Goal: Information Seeking & Learning: Learn about a topic

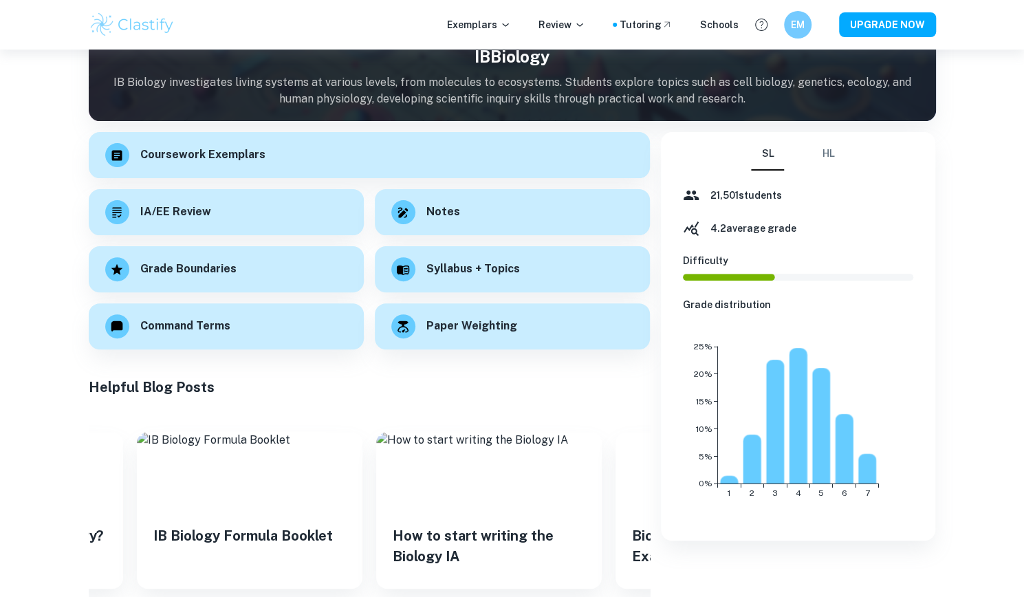
scroll to position [133, 0]
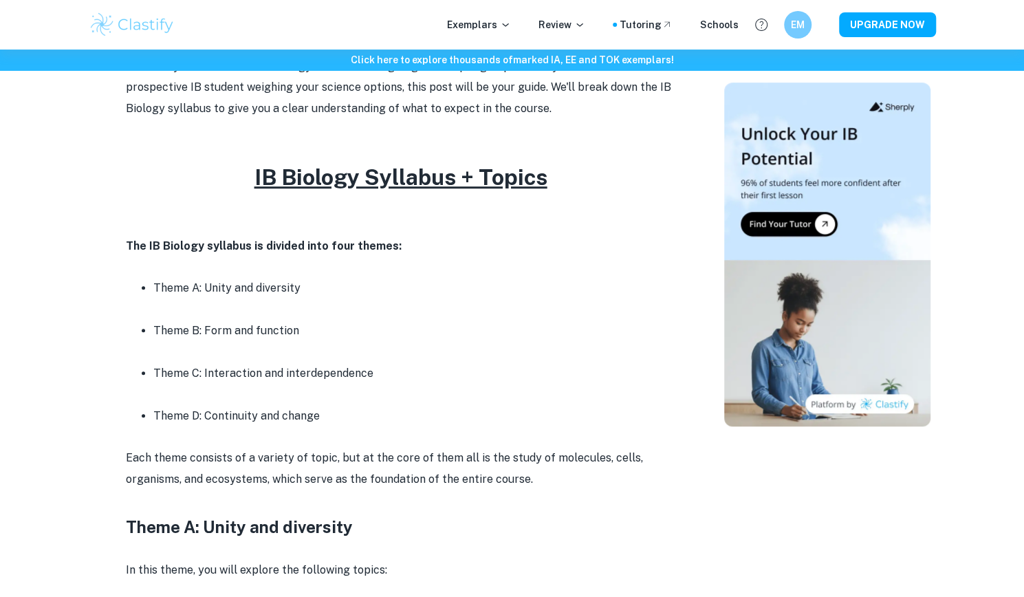
scroll to position [503, 0]
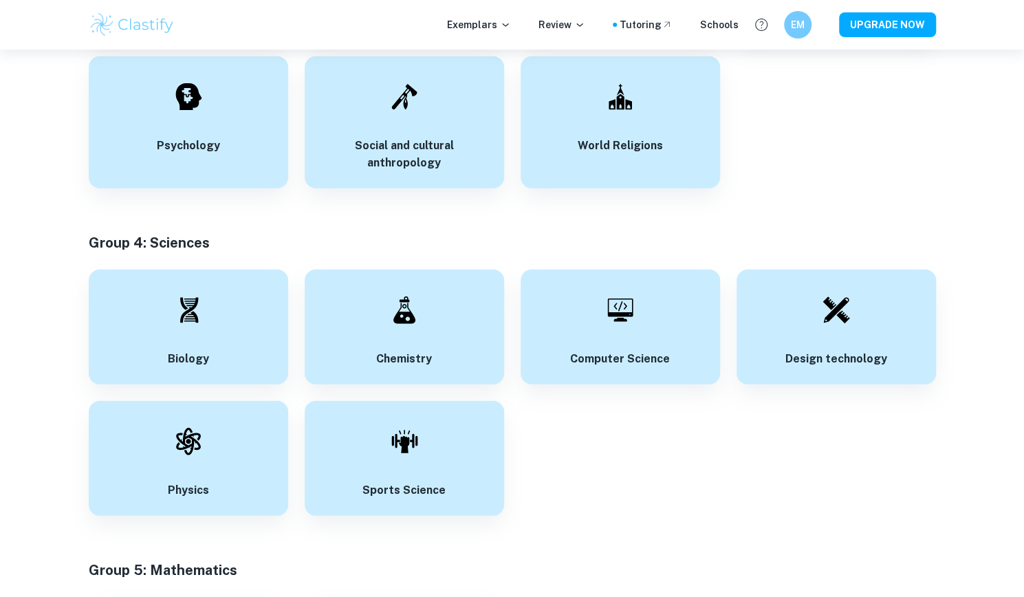
scroll to position [2139, 0]
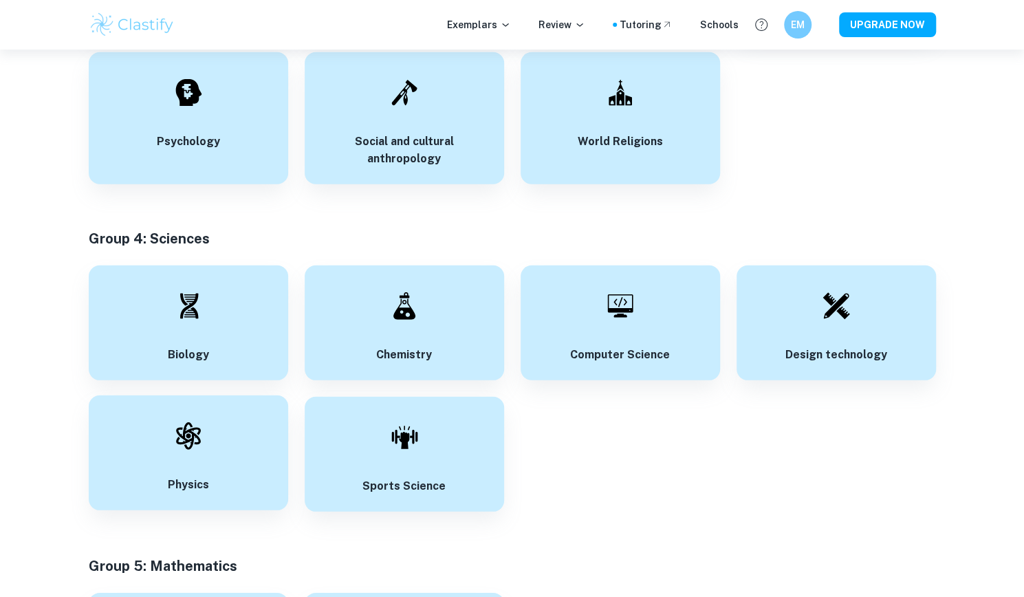
click at [210, 475] on div "Physics" at bounding box center [188, 453] width 199 height 115
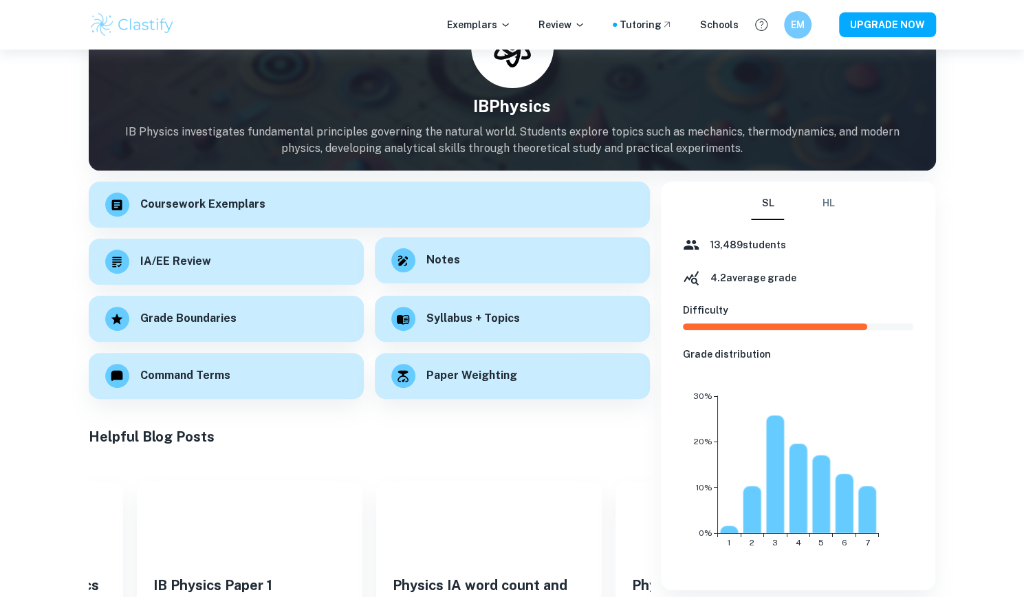
scroll to position [84, 0]
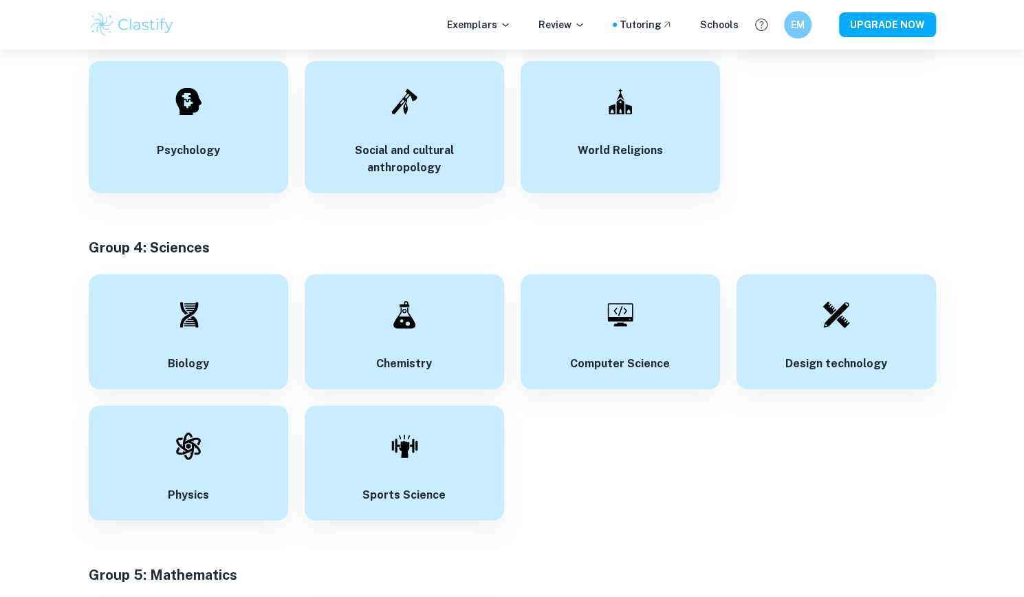
scroll to position [2188, 0]
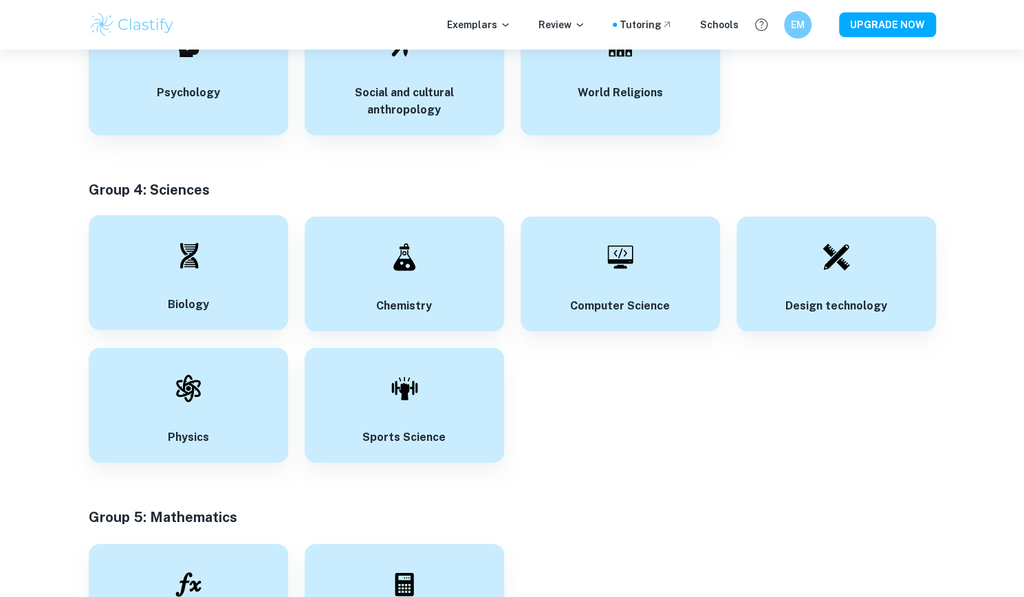
click at [230, 302] on div "Biology" at bounding box center [188, 272] width 199 height 115
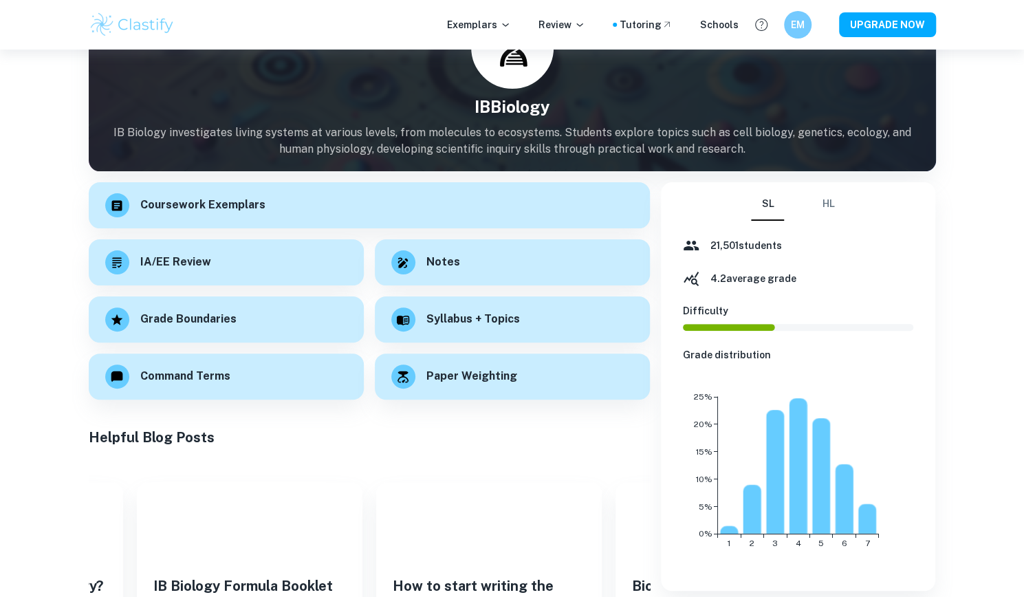
scroll to position [83, 0]
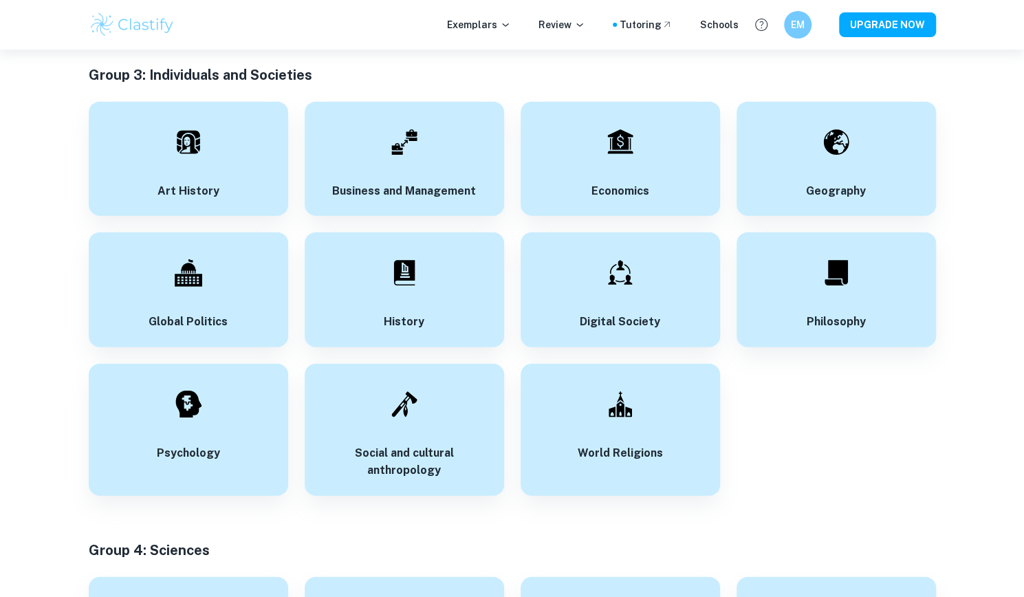
scroll to position [1828, 0]
click at [660, 266] on div "Digital Society" at bounding box center [620, 288] width 199 height 115
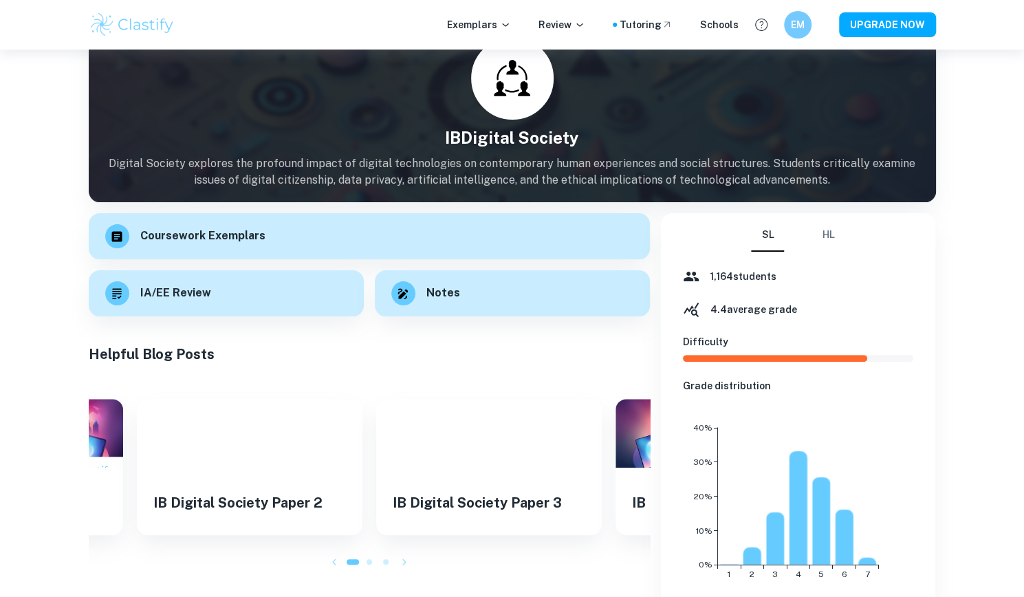
scroll to position [173, 0]
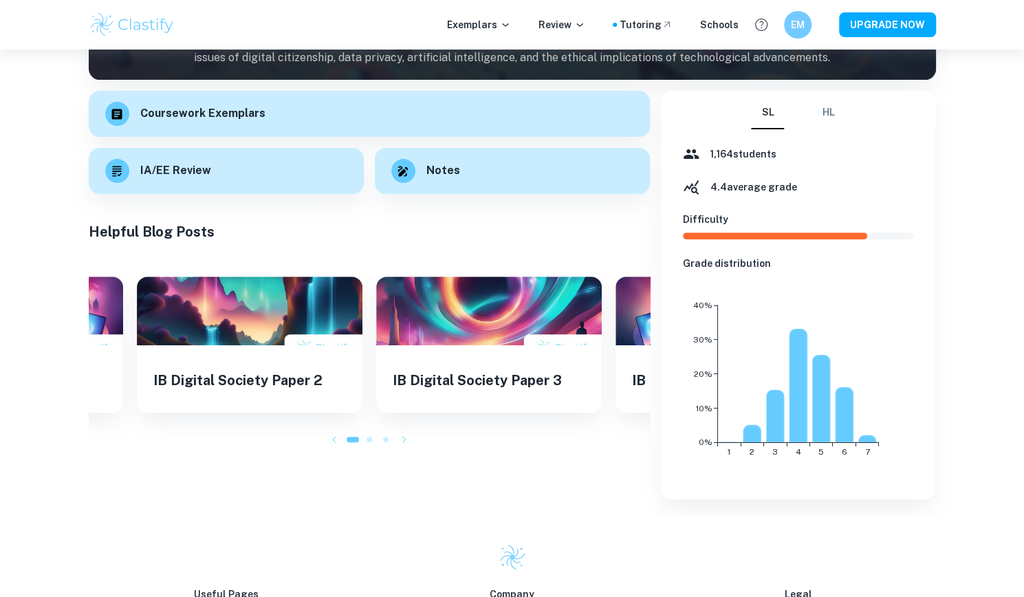
drag, startPoint x: 709, startPoint y: 185, endPoint x: 817, endPoint y: 183, distance: 108.7
click at [817, 183] on div "4.4 average grade" at bounding box center [798, 187] width 231 height 17
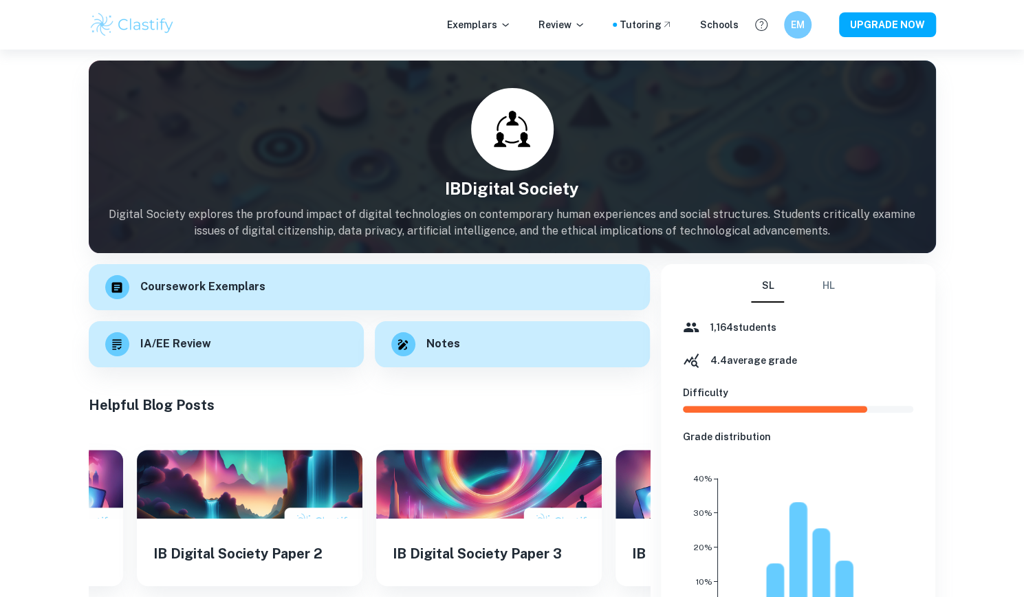
scroll to position [1, 0]
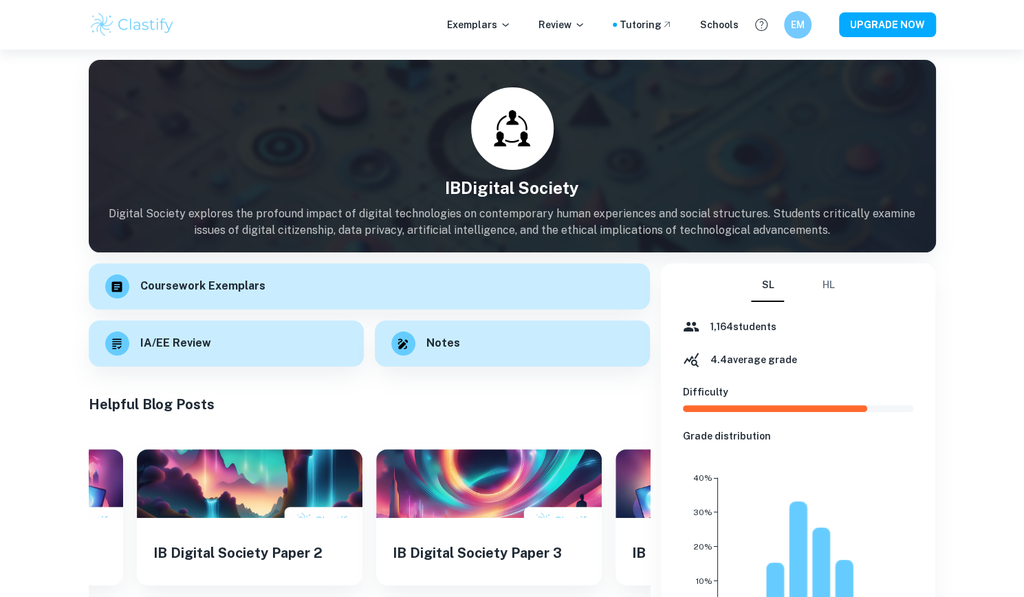
click at [830, 279] on button "HL" at bounding box center [828, 285] width 33 height 33
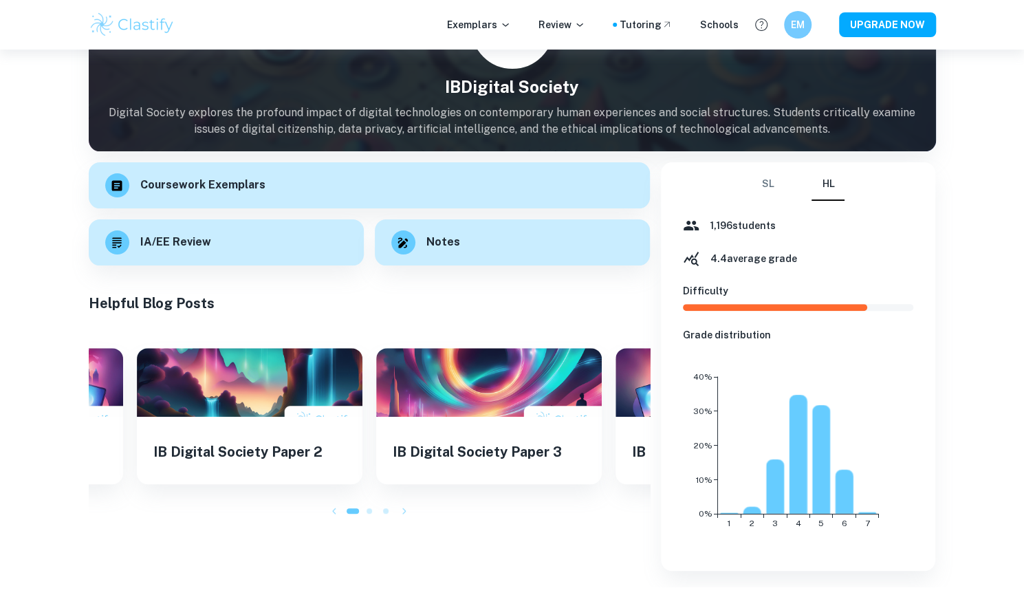
scroll to position [104, 0]
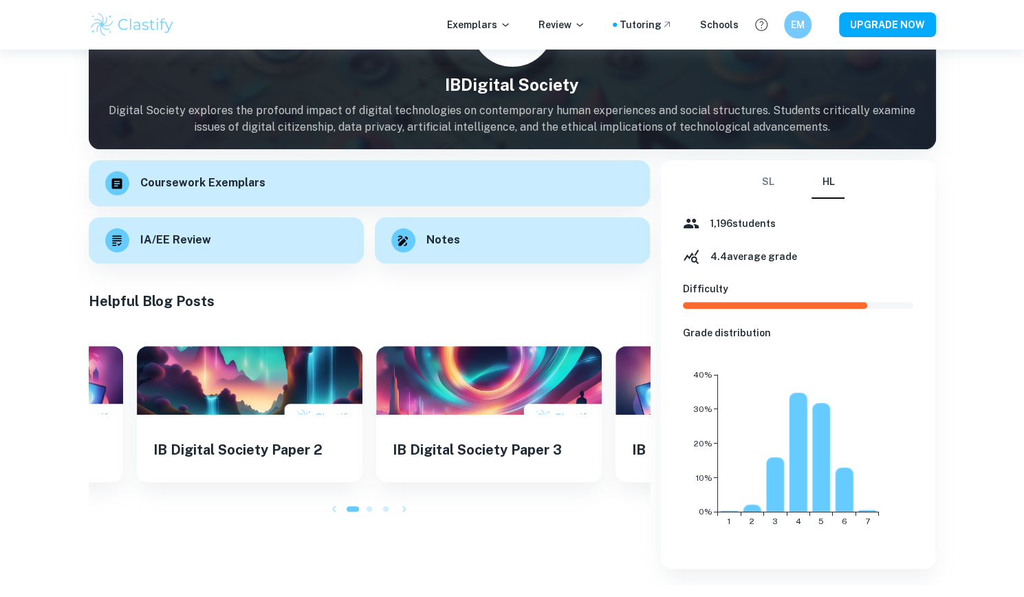
click at [765, 180] on button "SL" at bounding box center [767, 182] width 33 height 33
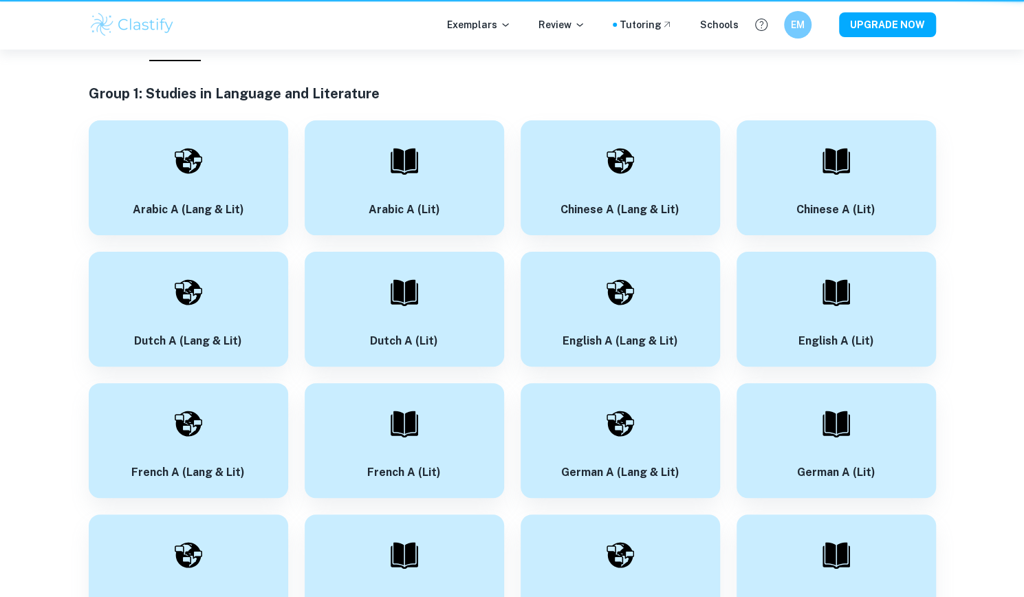
scroll to position [1828, 0]
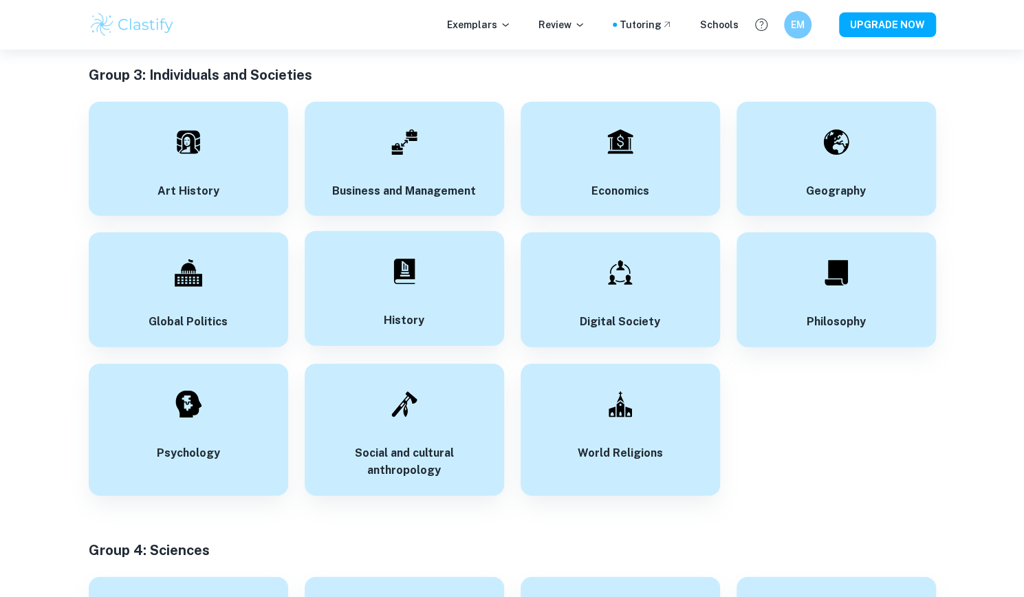
click at [409, 265] on img at bounding box center [405, 272] width 28 height 28
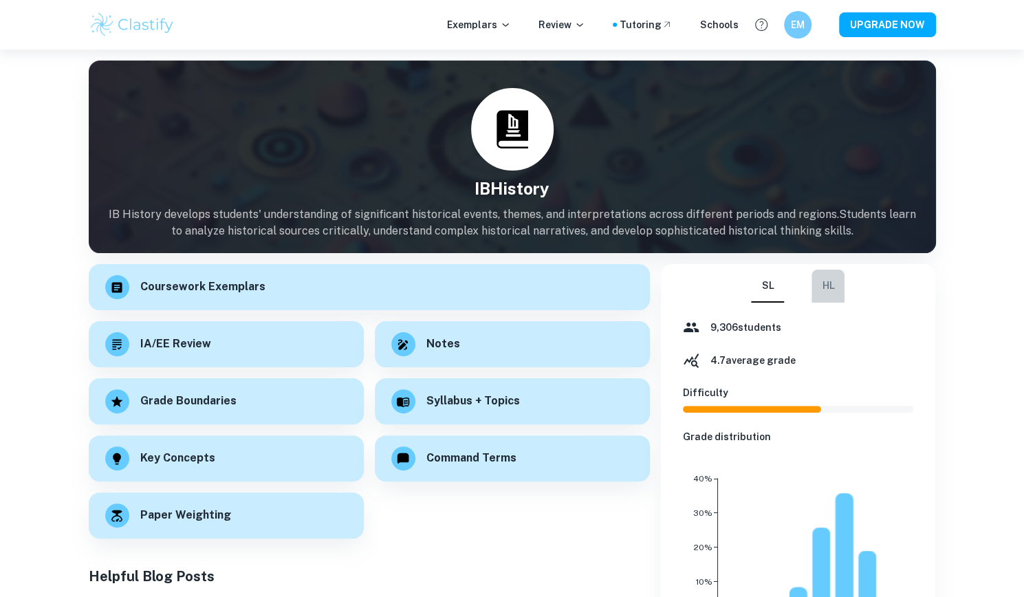
click at [832, 283] on button "HL" at bounding box center [828, 286] width 33 height 33
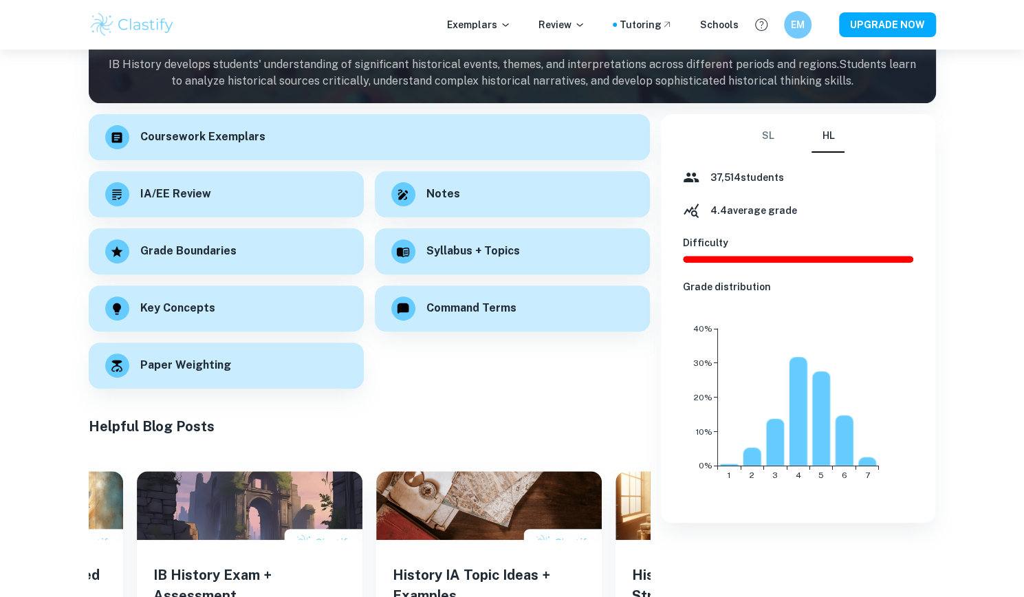
scroll to position [151, 0]
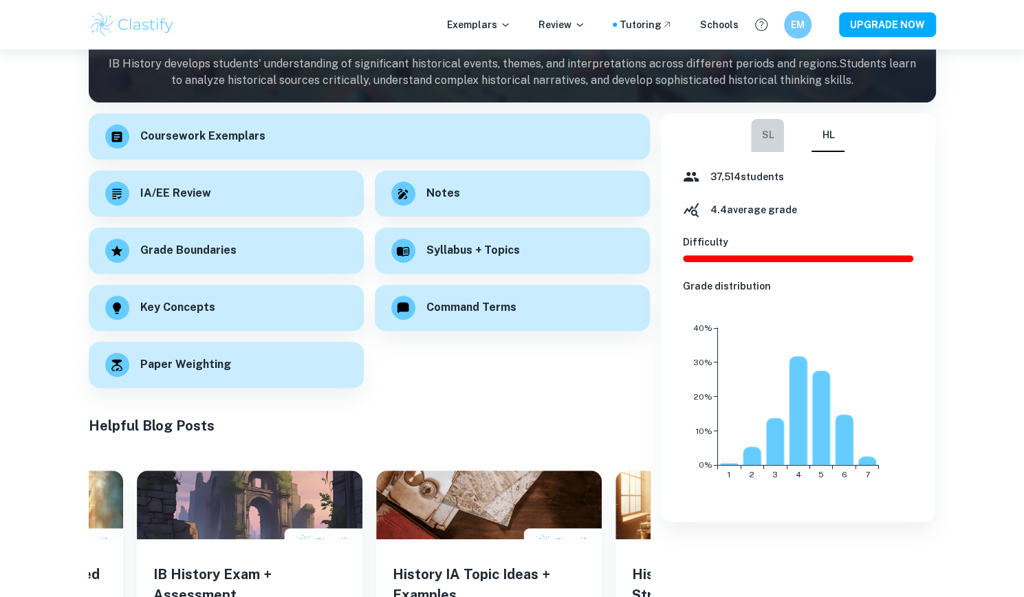
click at [768, 135] on button "SL" at bounding box center [767, 135] width 33 height 33
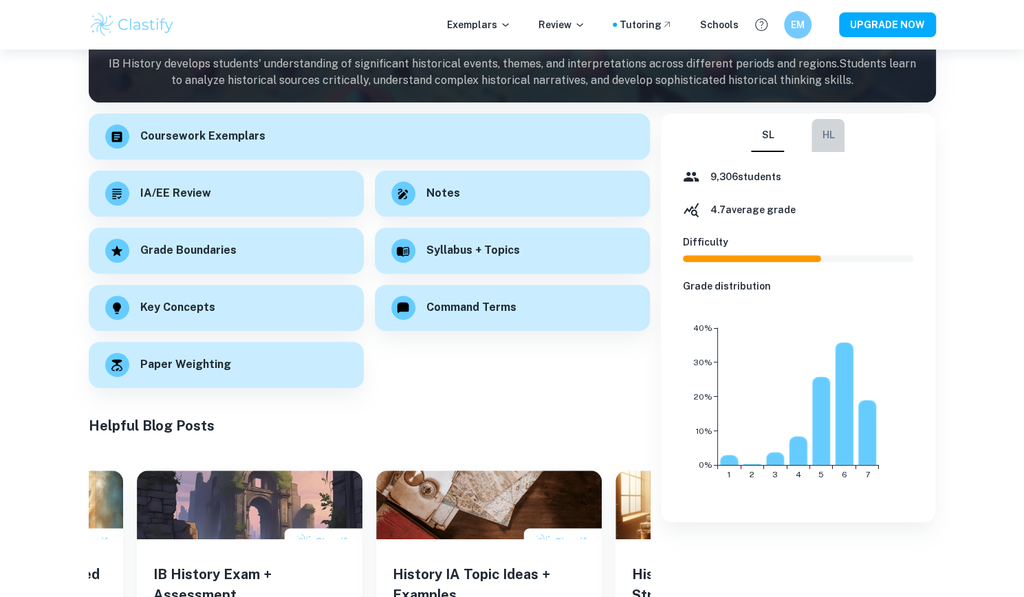
click at [828, 143] on button "HL" at bounding box center [828, 135] width 33 height 33
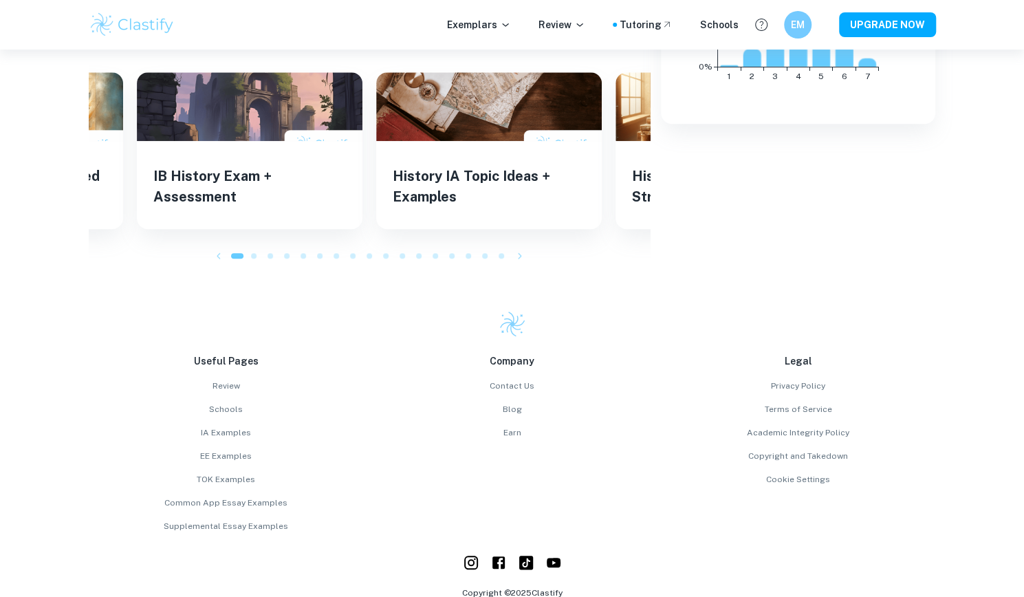
scroll to position [0, 0]
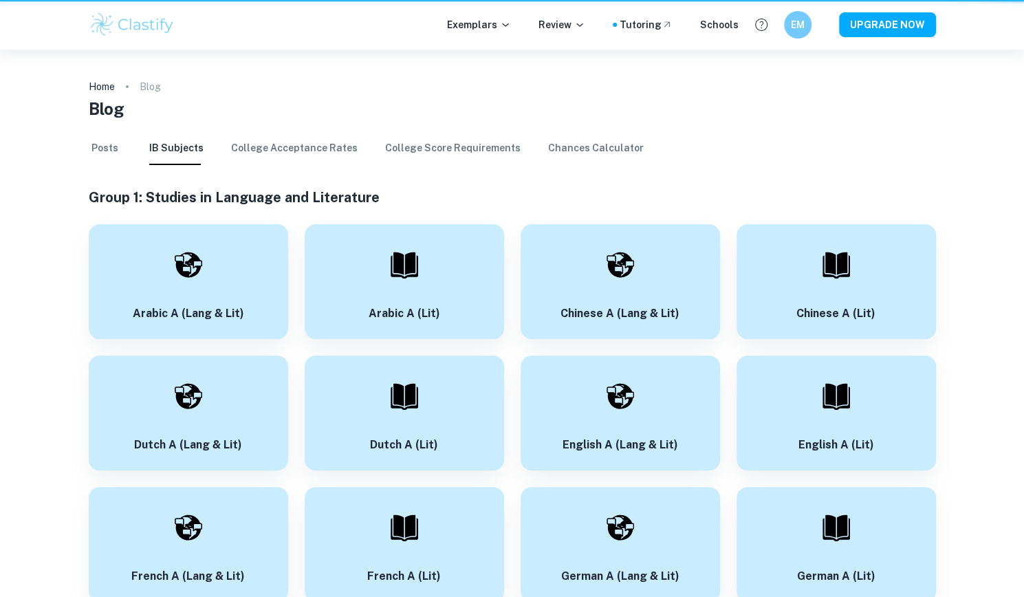
scroll to position [1828, 0]
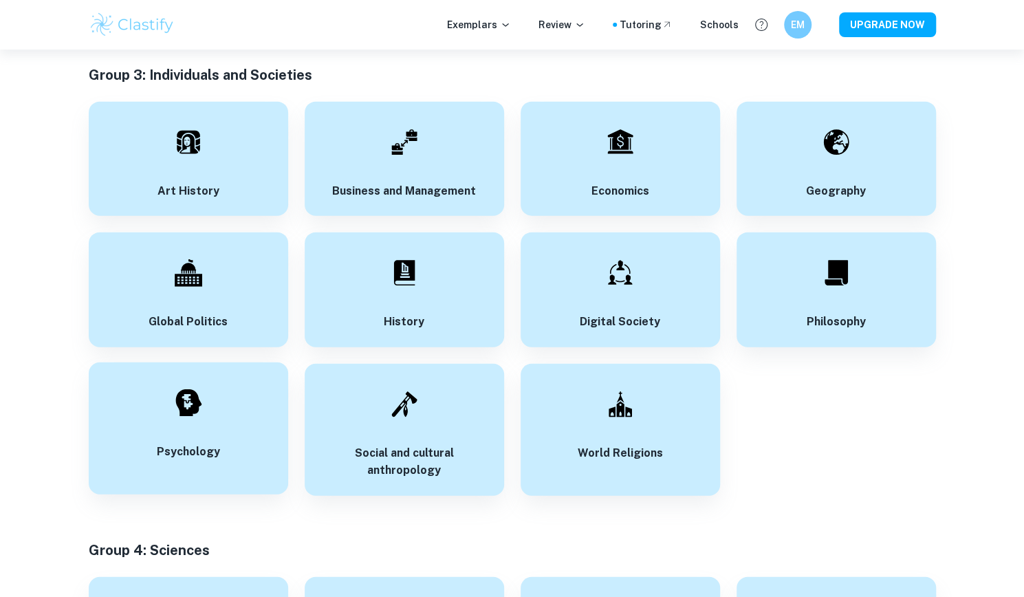
click at [205, 409] on div at bounding box center [188, 403] width 48 height 48
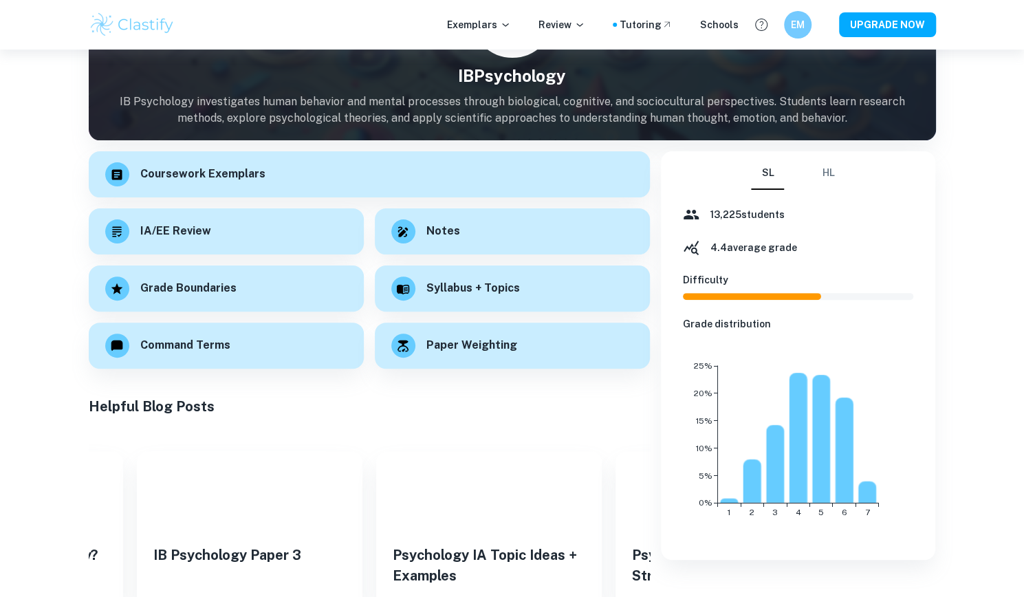
scroll to position [116, 0]
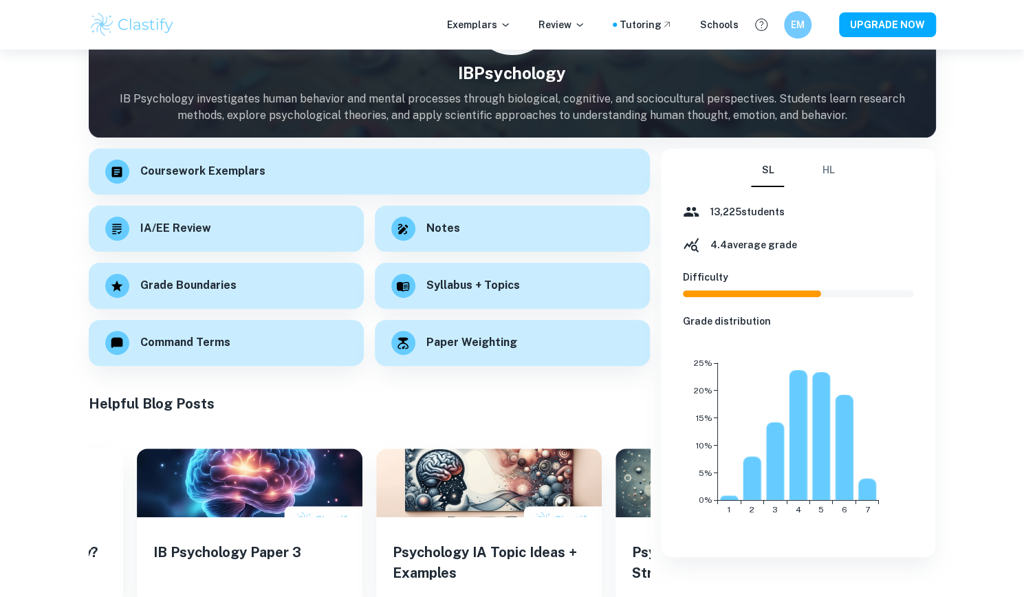
click at [813, 178] on button "HL" at bounding box center [828, 170] width 33 height 33
click at [763, 171] on button "SL" at bounding box center [767, 170] width 33 height 33
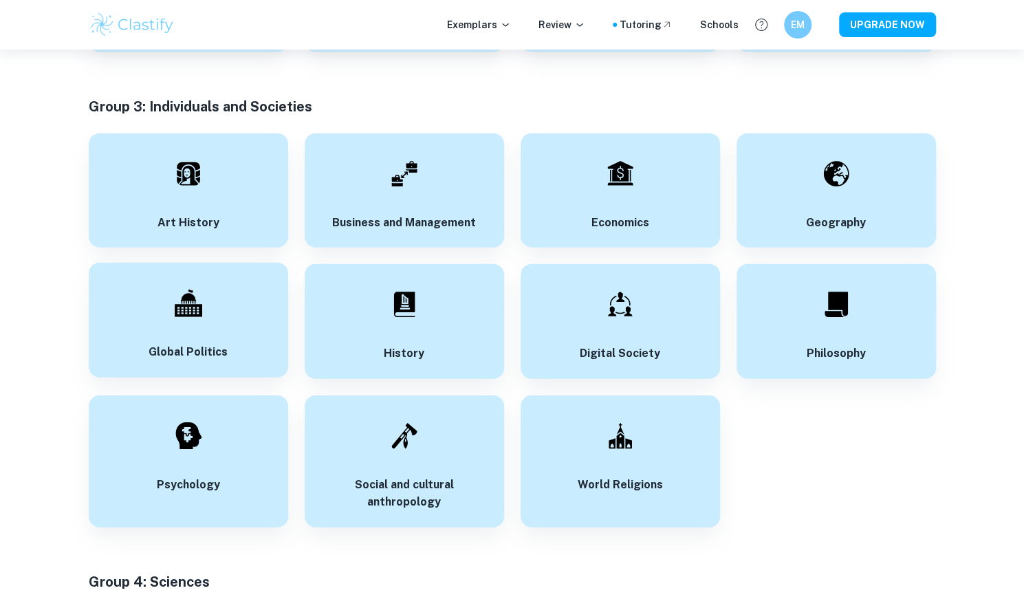
scroll to position [1791, 0]
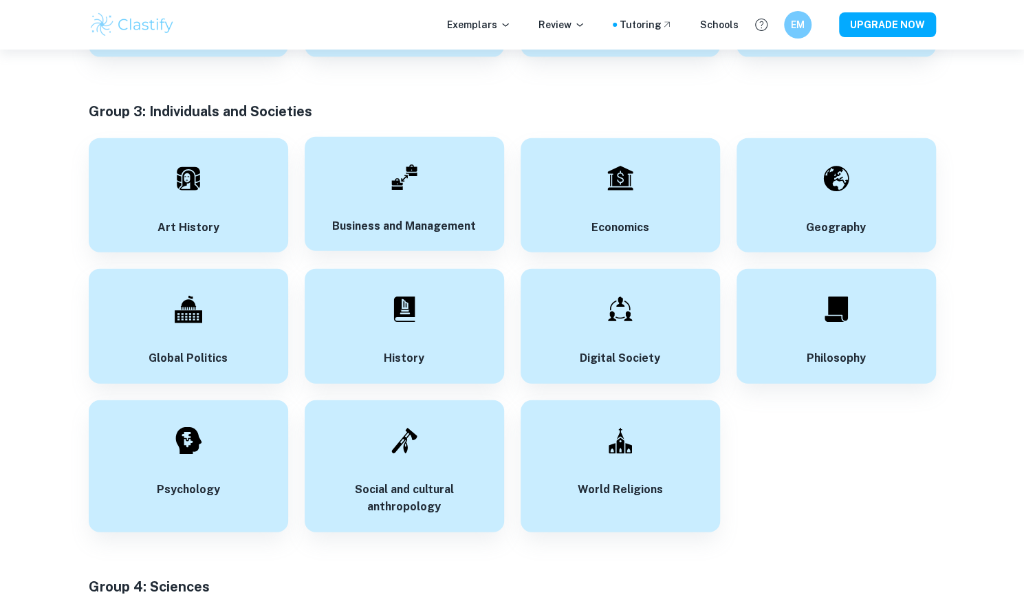
click at [418, 215] on div "Business and Management" at bounding box center [404, 194] width 199 height 115
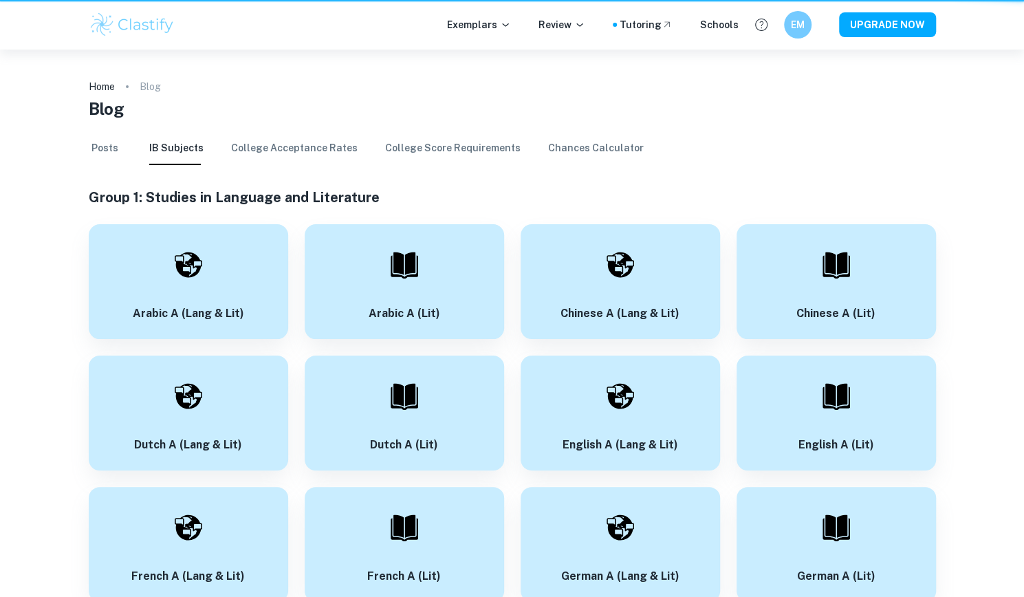
scroll to position [1791, 0]
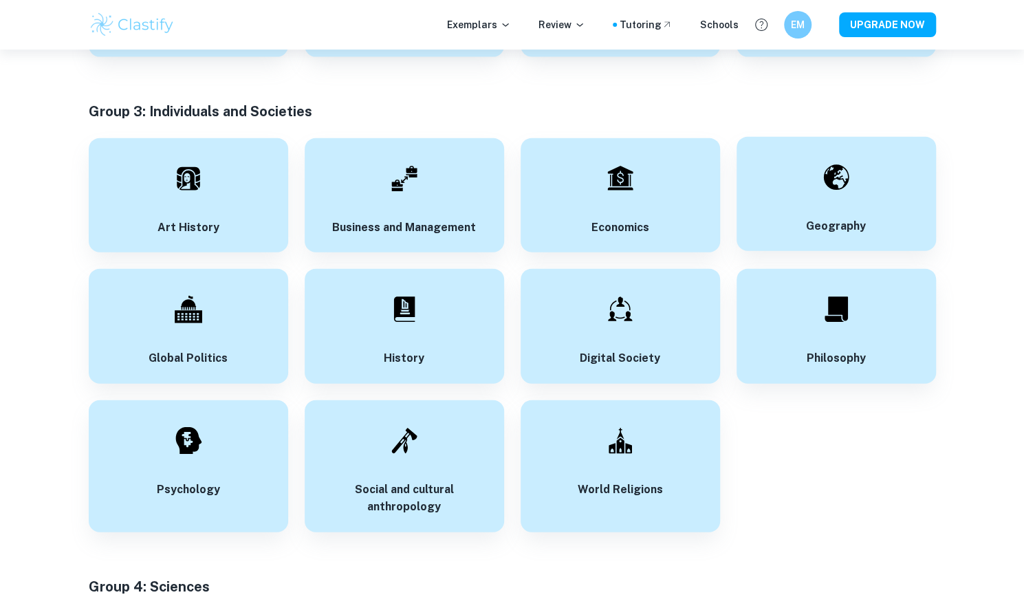
click at [792, 208] on div "Geography" at bounding box center [836, 194] width 199 height 115
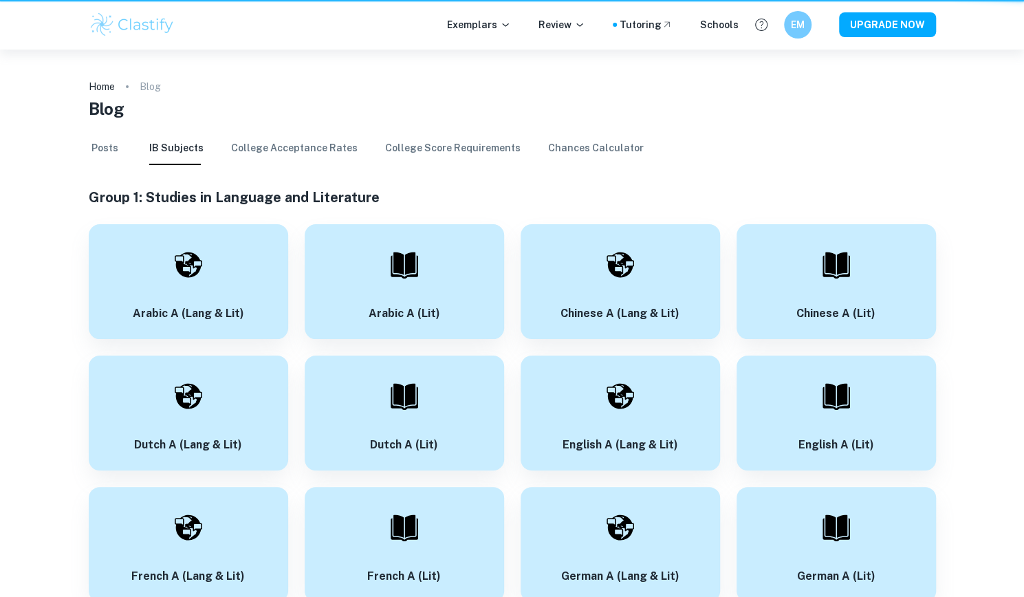
scroll to position [1791, 0]
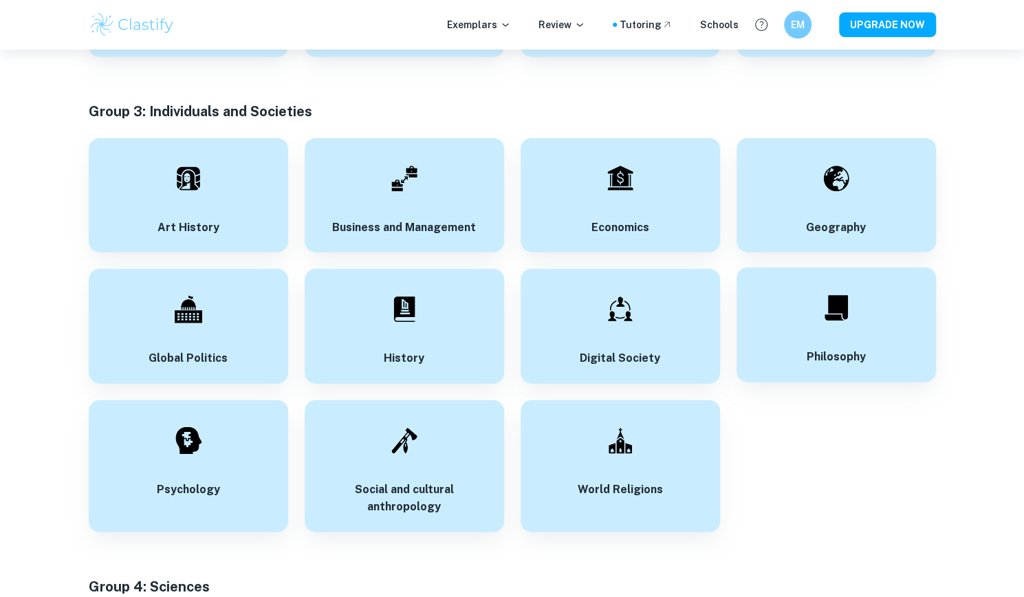
click at [840, 336] on div "Philosophy" at bounding box center [836, 325] width 199 height 115
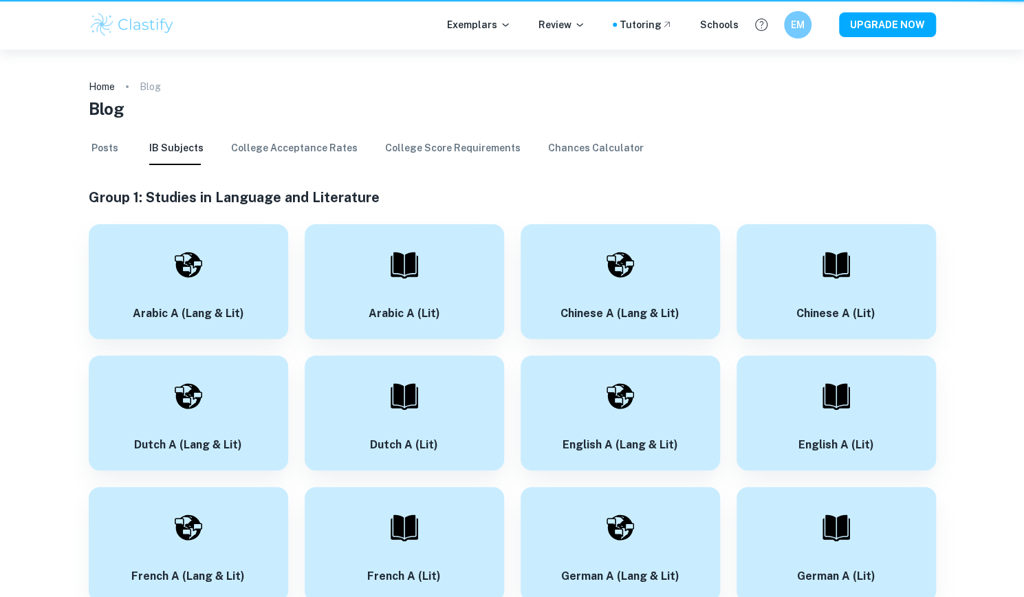
scroll to position [1791, 0]
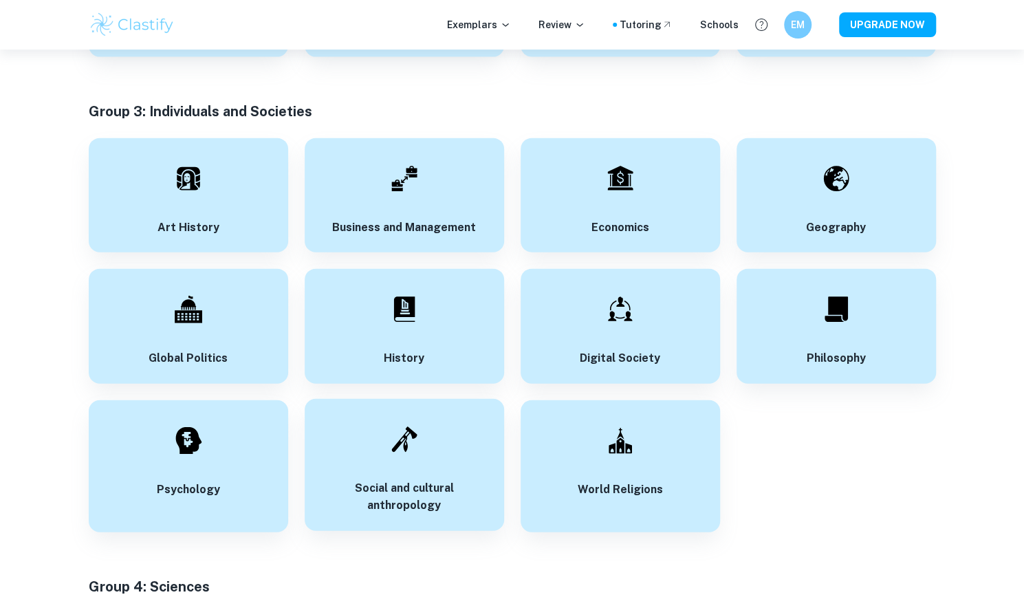
click at [367, 457] on div "Social and cultural anthropology" at bounding box center [404, 465] width 199 height 132
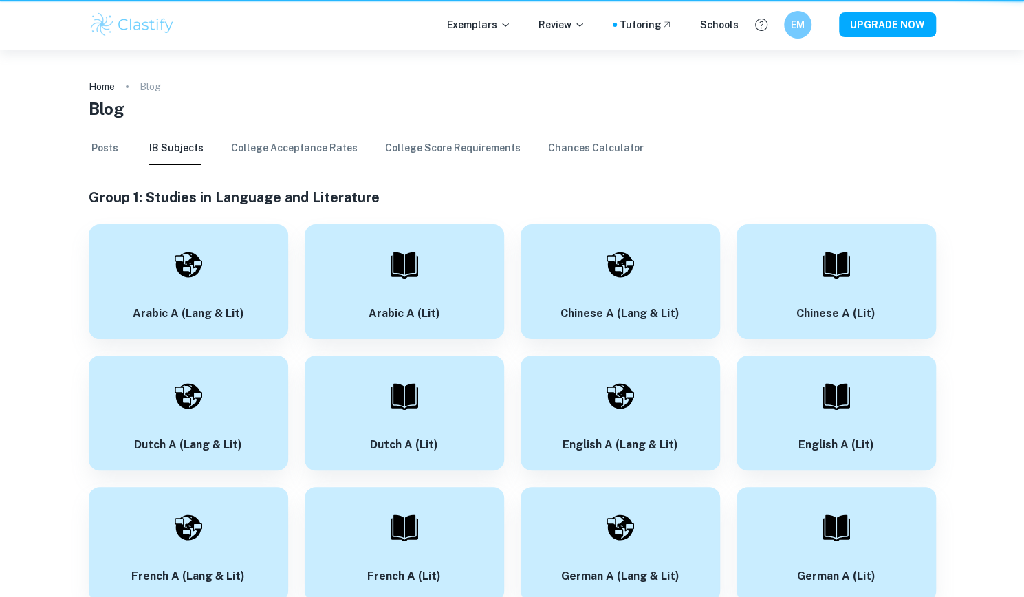
scroll to position [1791, 0]
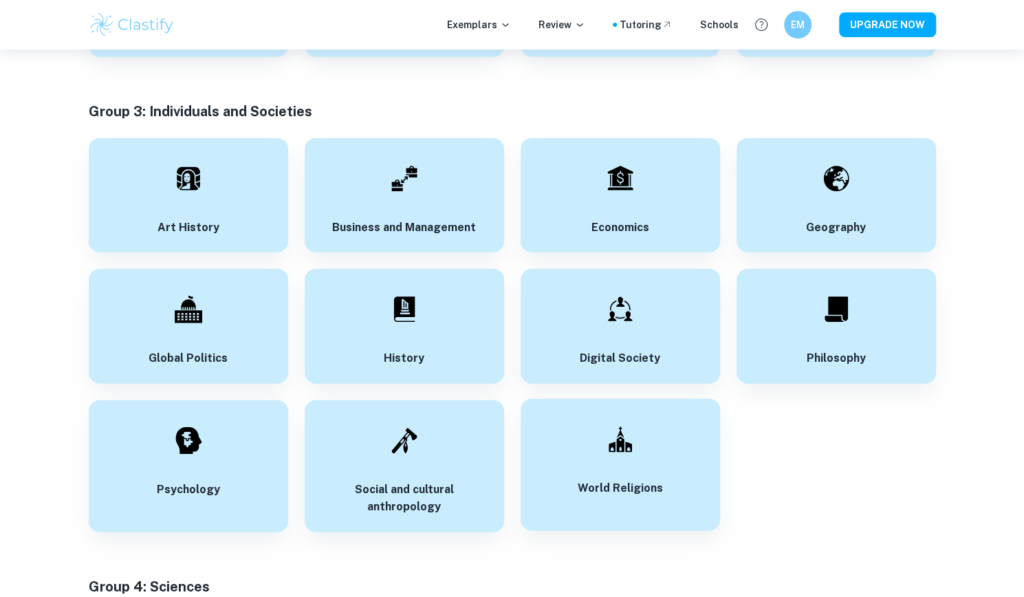
click at [678, 415] on div "World Religions" at bounding box center [620, 465] width 199 height 132
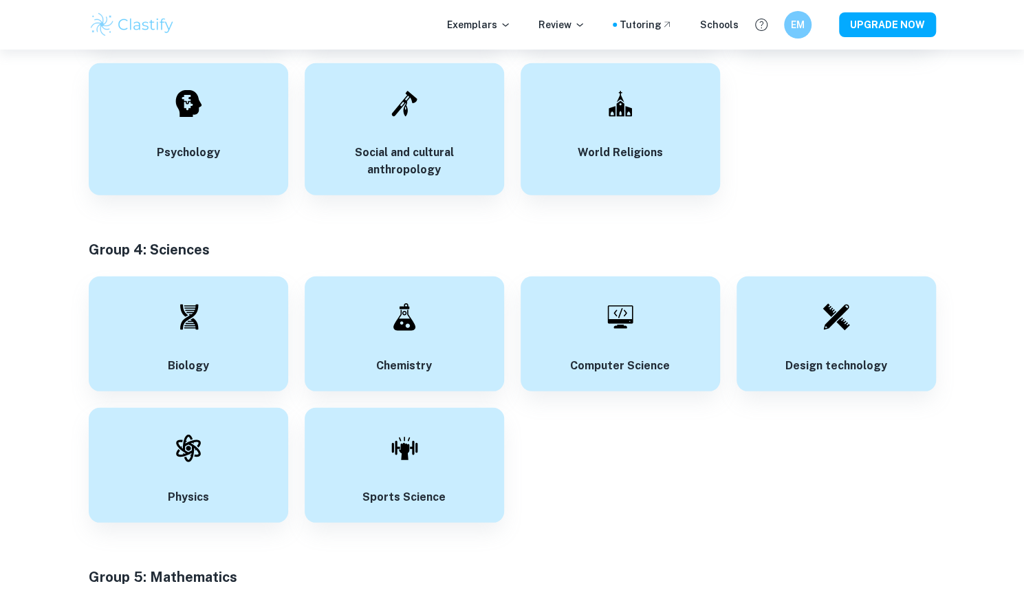
scroll to position [2133, 0]
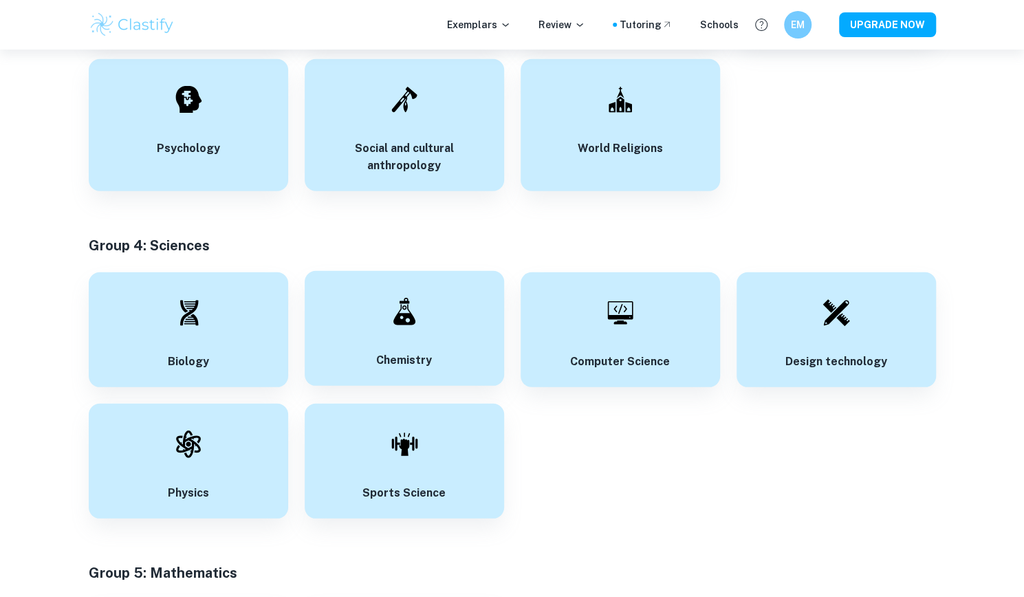
click at [359, 319] on div "Chemistry" at bounding box center [404, 328] width 199 height 115
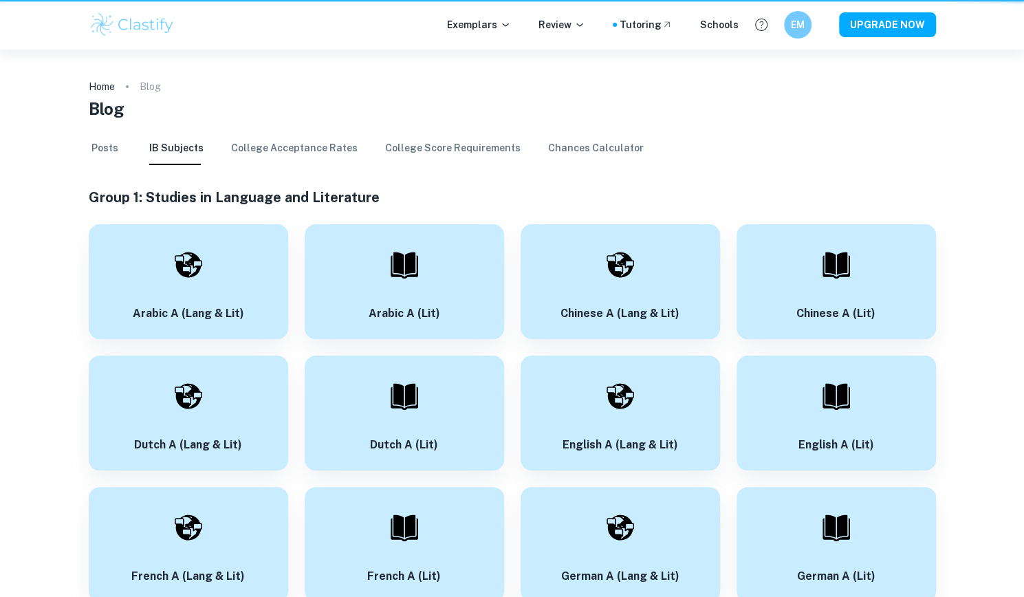
scroll to position [2133, 0]
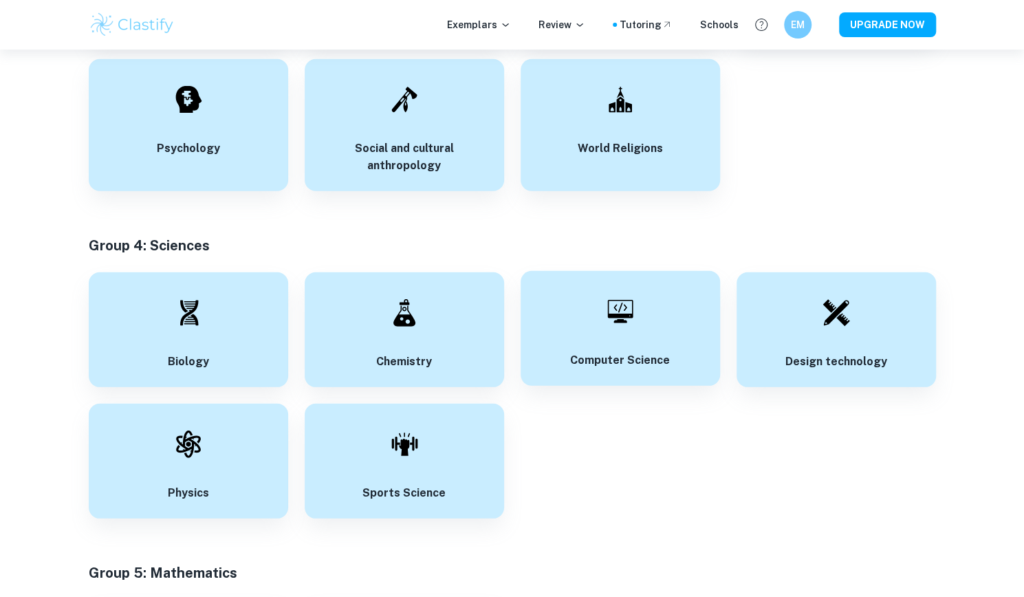
click at [607, 373] on div "Computer Science" at bounding box center [620, 328] width 199 height 115
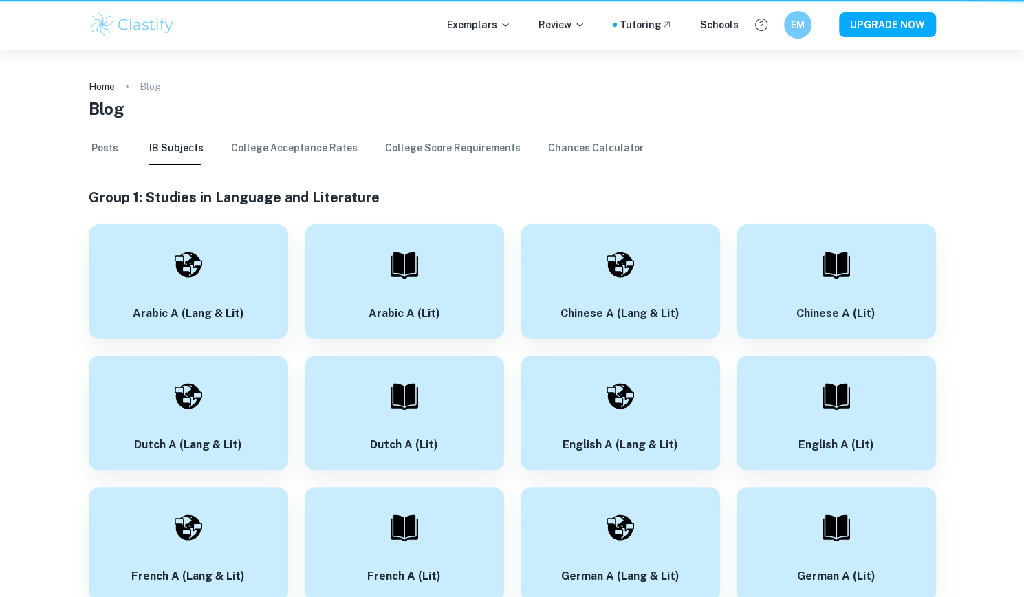
scroll to position [2133, 0]
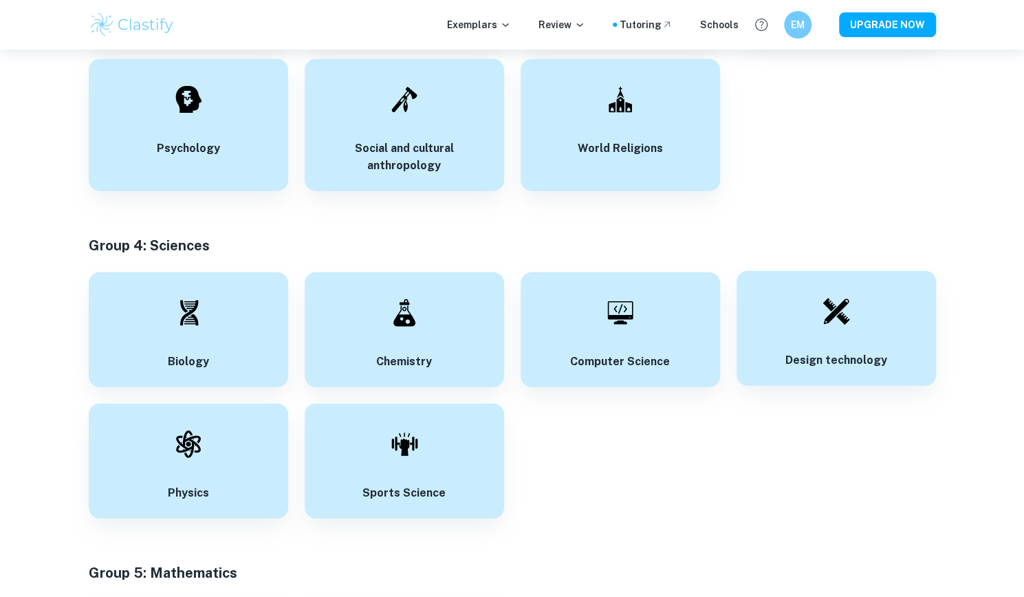
click at [790, 291] on div "Design technology" at bounding box center [836, 328] width 199 height 115
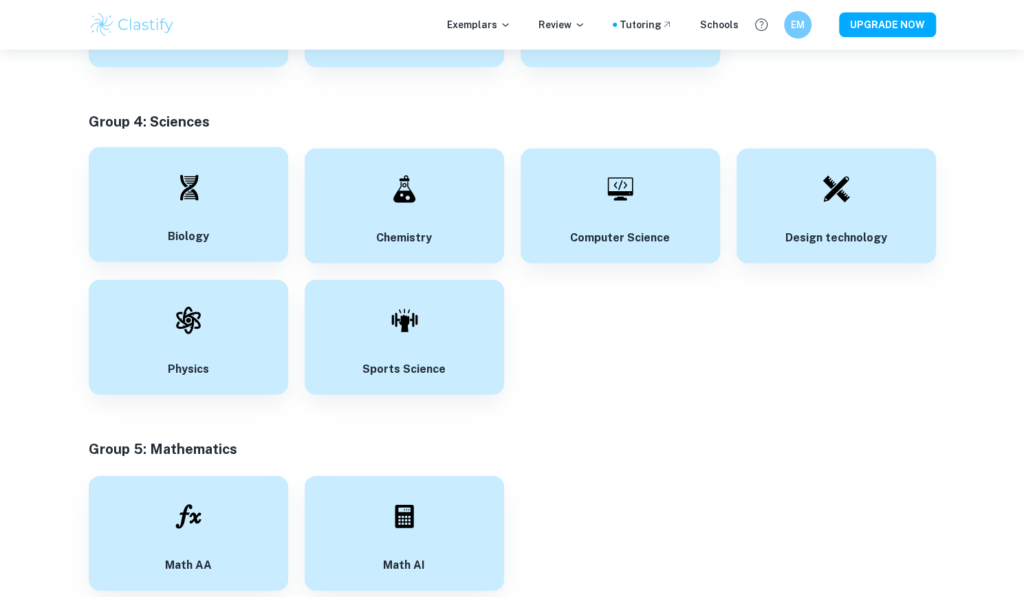
scroll to position [2278, 0]
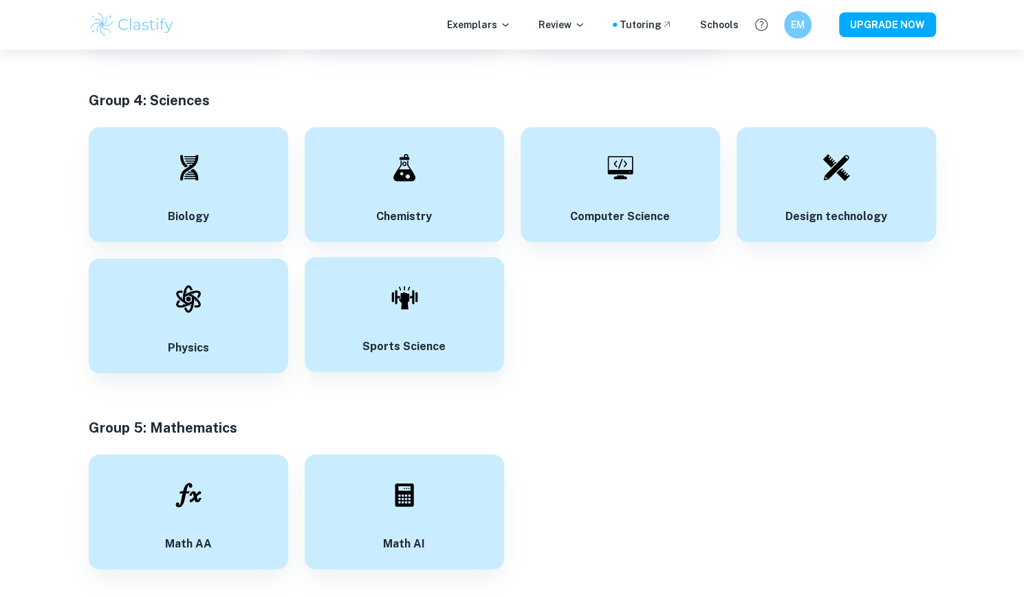
click at [409, 325] on div "Sports Science" at bounding box center [404, 314] width 199 height 115
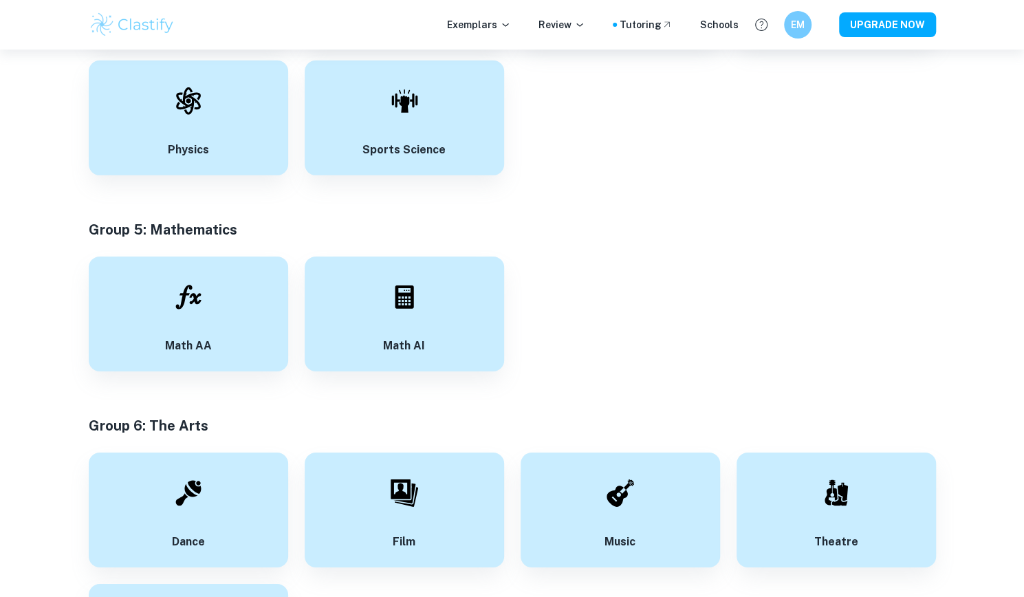
scroll to position [2478, 0]
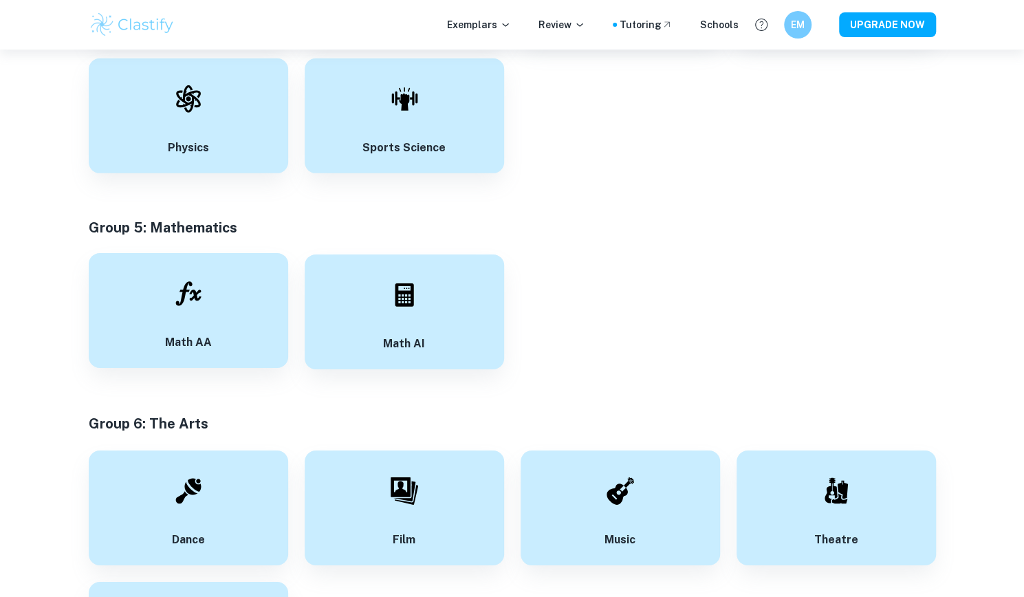
click at [198, 278] on div at bounding box center [188, 294] width 48 height 48
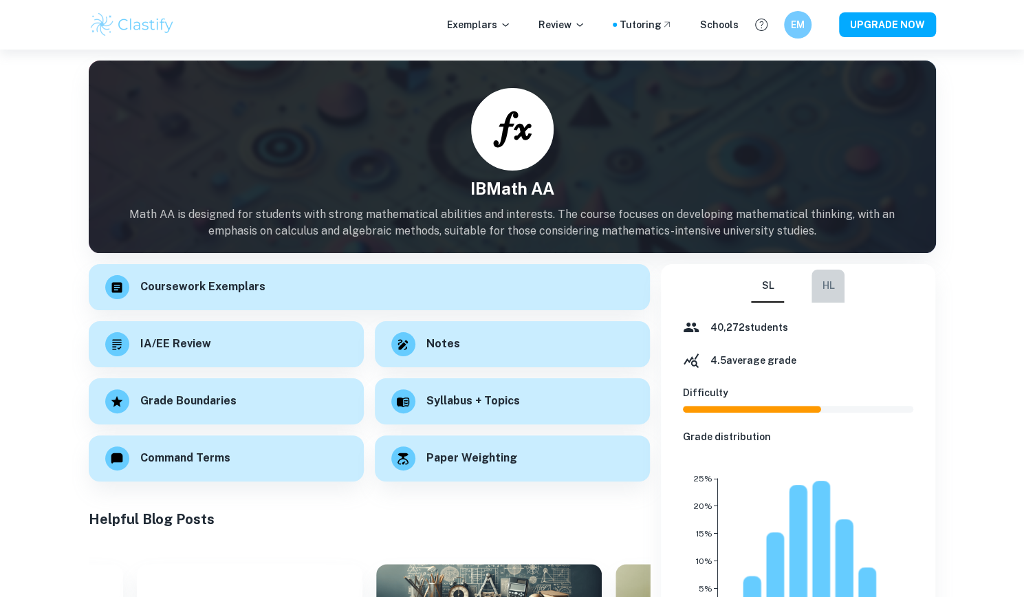
click at [841, 290] on button "HL" at bounding box center [828, 286] width 33 height 33
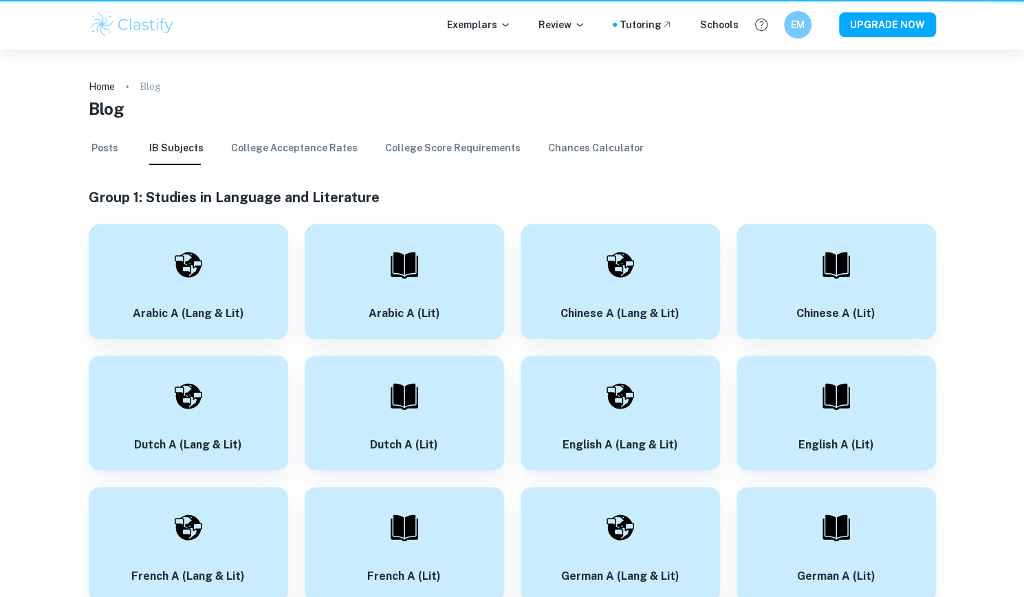
scroll to position [2478, 0]
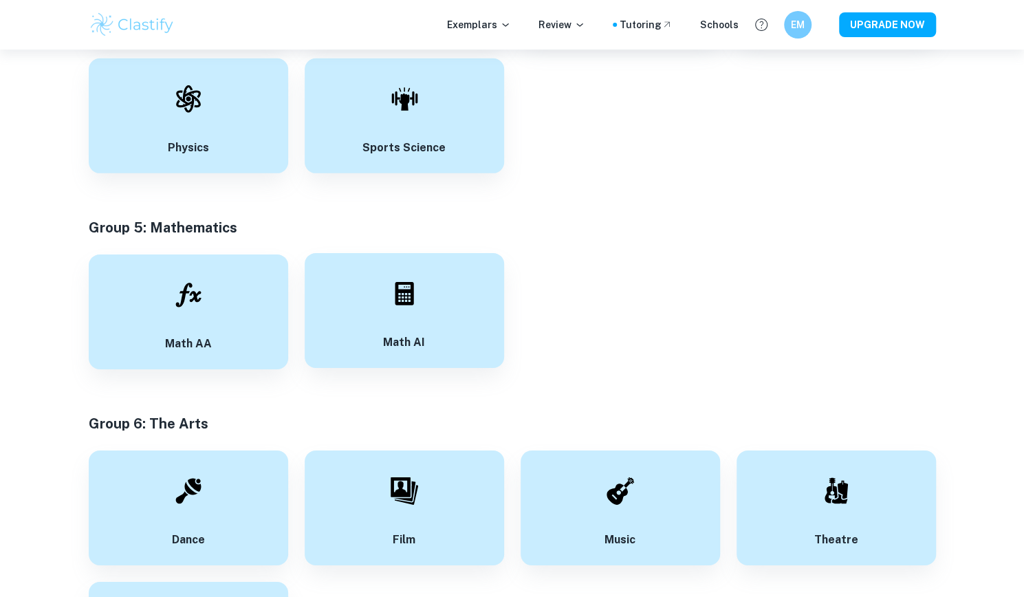
click at [362, 314] on div "Math AI" at bounding box center [404, 310] width 199 height 115
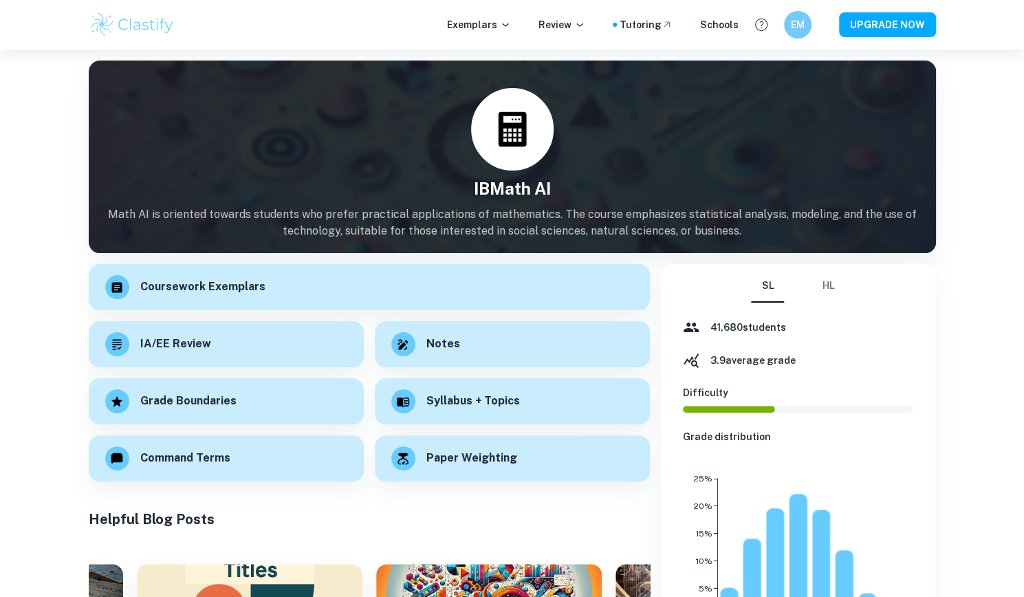
click at [824, 288] on button "HL" at bounding box center [828, 286] width 33 height 33
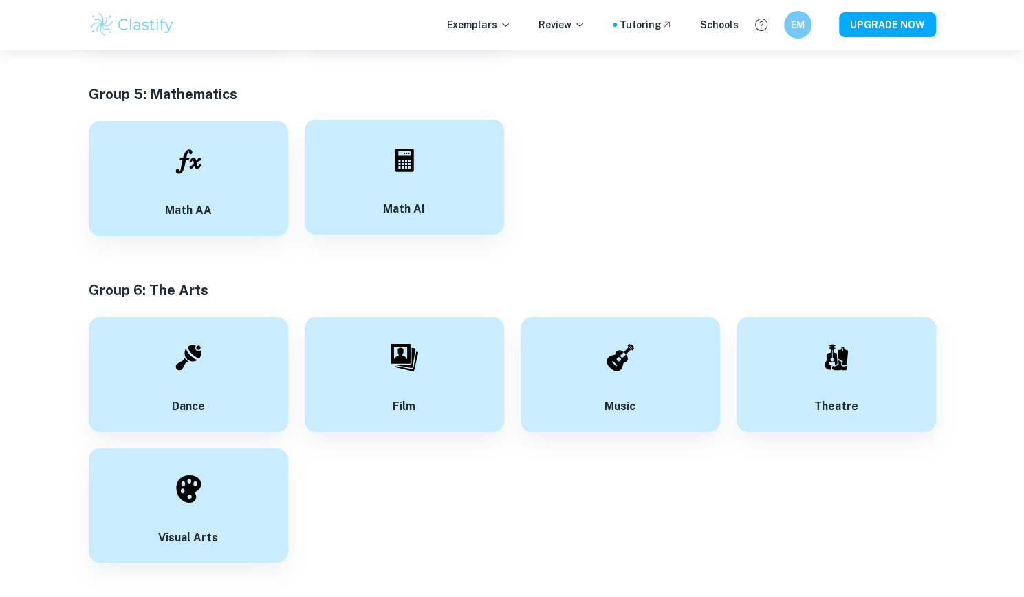
scroll to position [2618, 0]
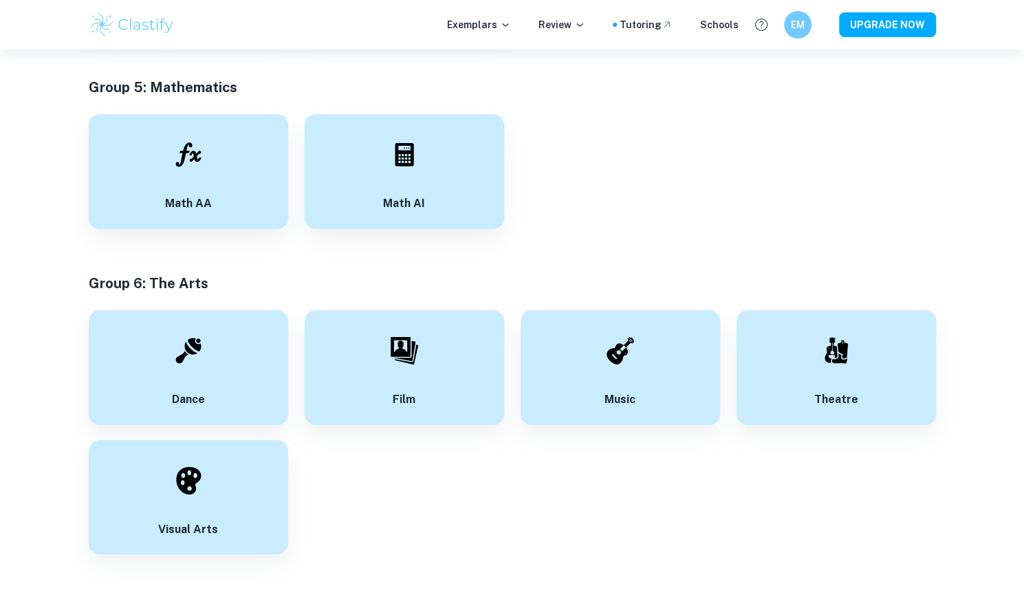
click at [242, 468] on div "Visual Arts" at bounding box center [188, 497] width 199 height 115
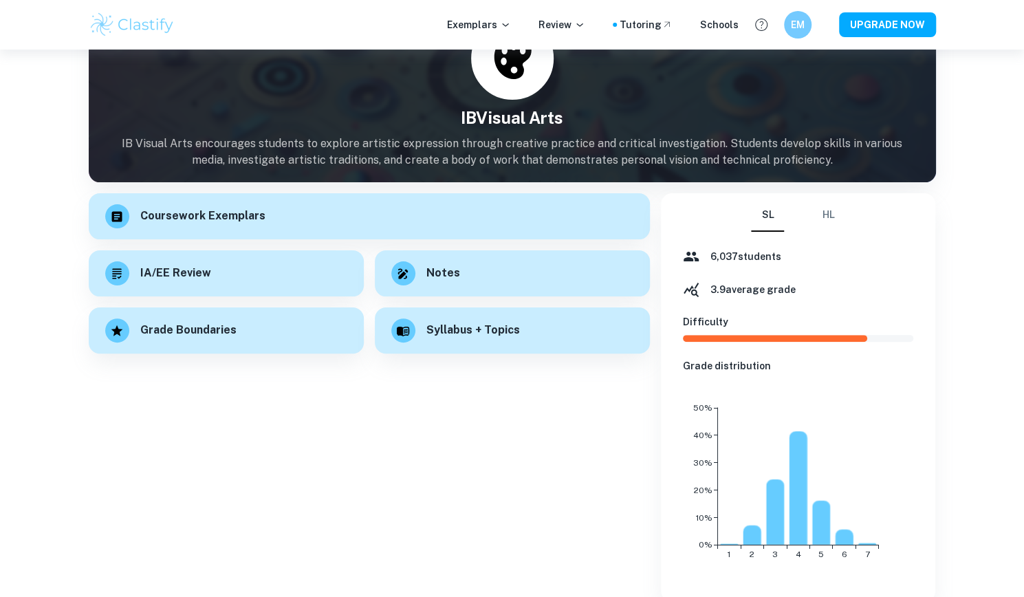
scroll to position [77, 0]
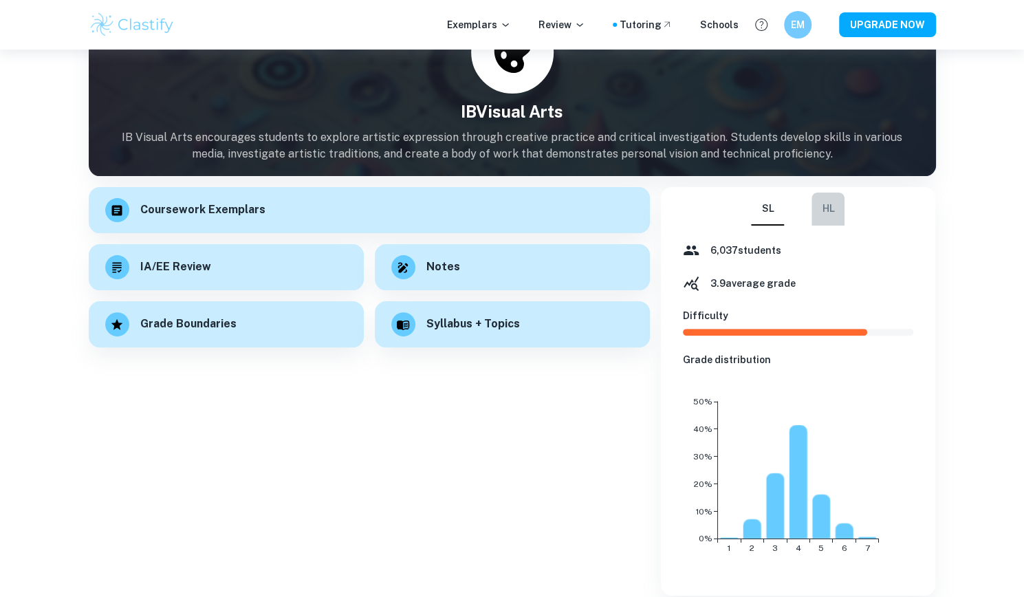
click at [815, 210] on button "HL" at bounding box center [828, 209] width 33 height 33
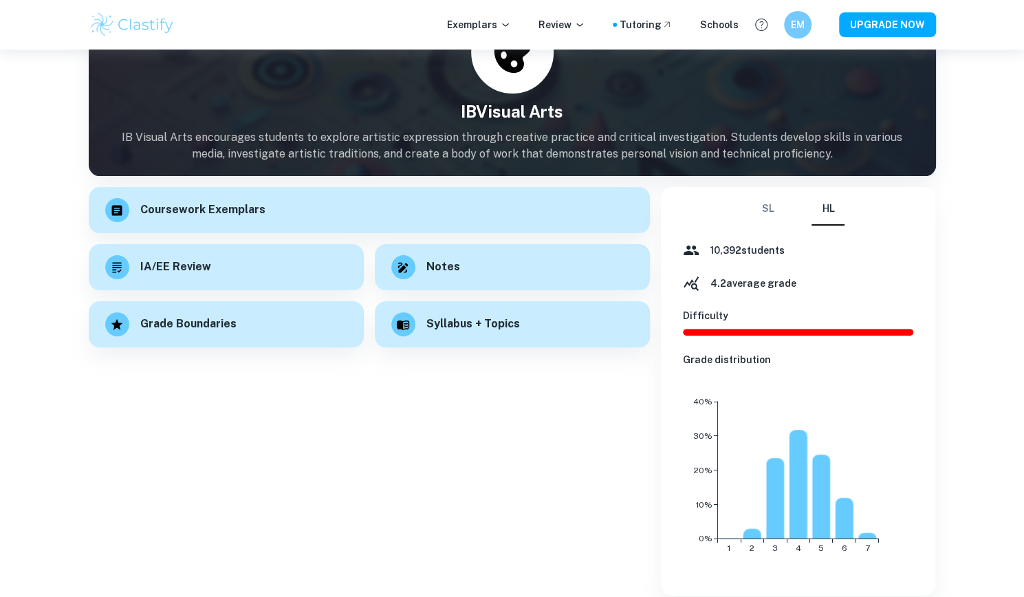
click at [765, 209] on button "SL" at bounding box center [767, 209] width 33 height 33
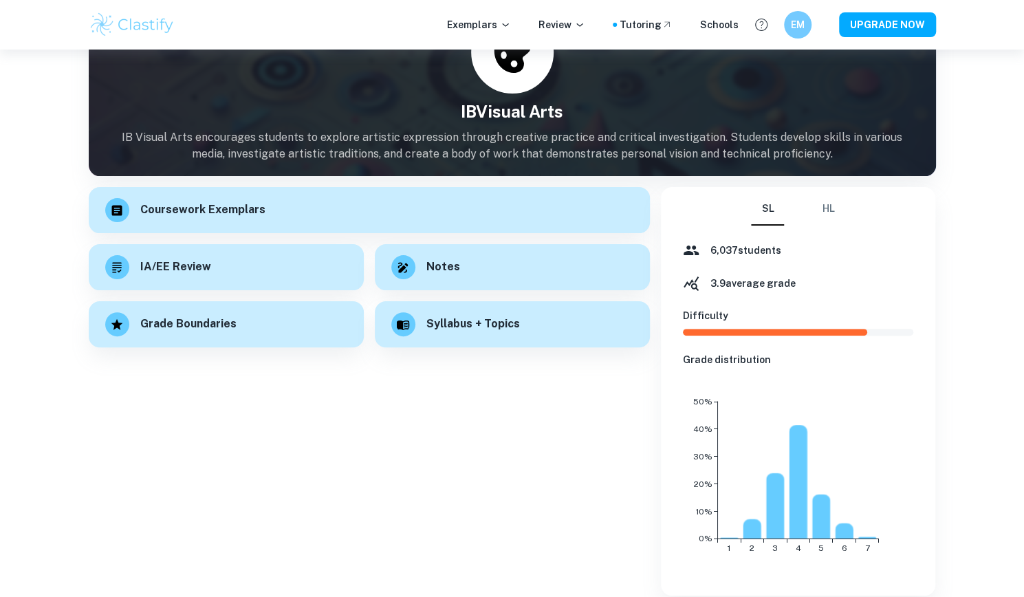
click at [834, 211] on button "HL" at bounding box center [828, 209] width 33 height 33
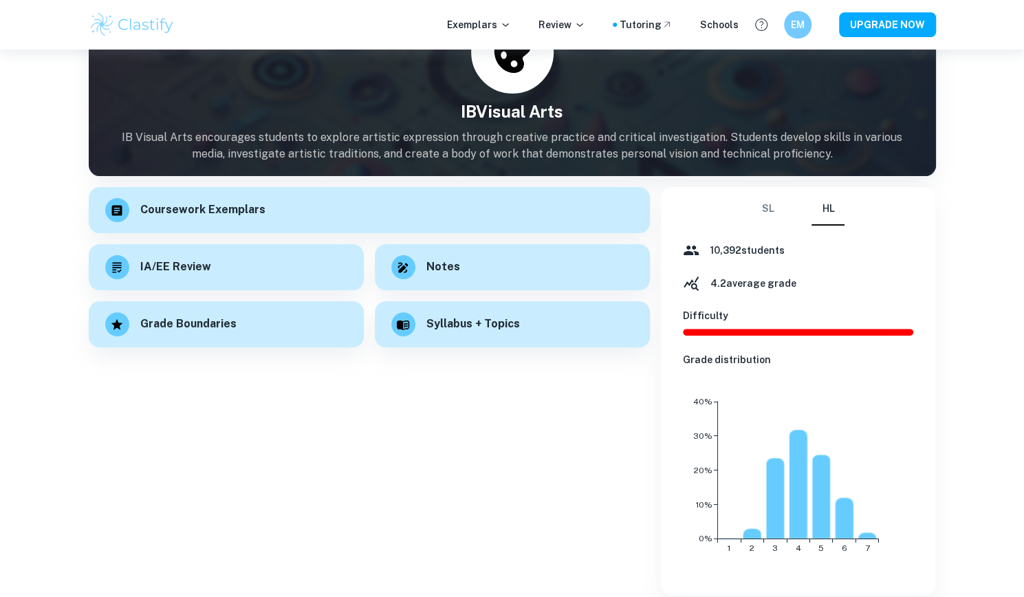
click at [764, 211] on button "SL" at bounding box center [767, 209] width 33 height 33
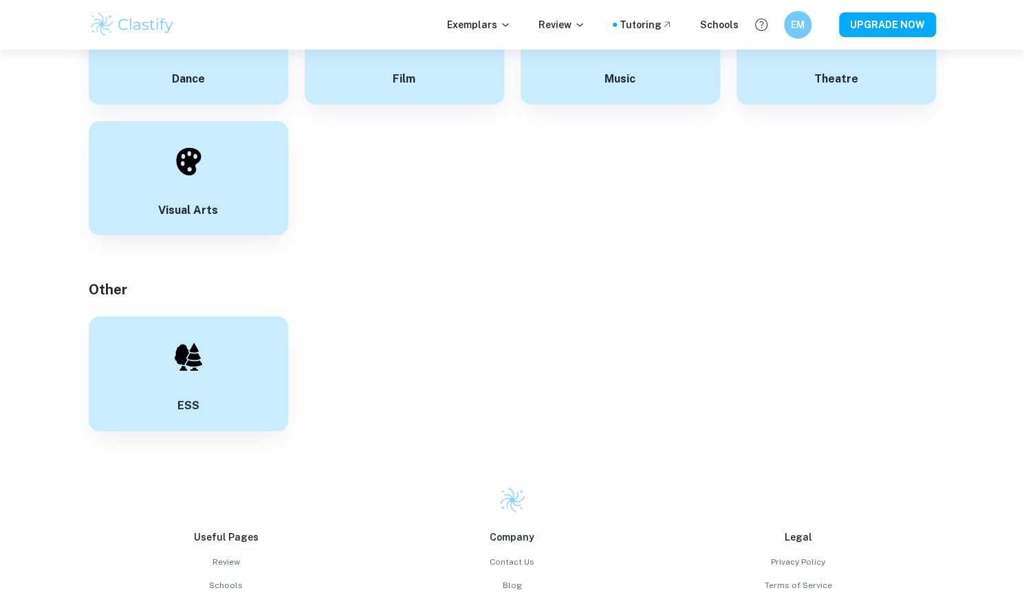
scroll to position [2941, 0]
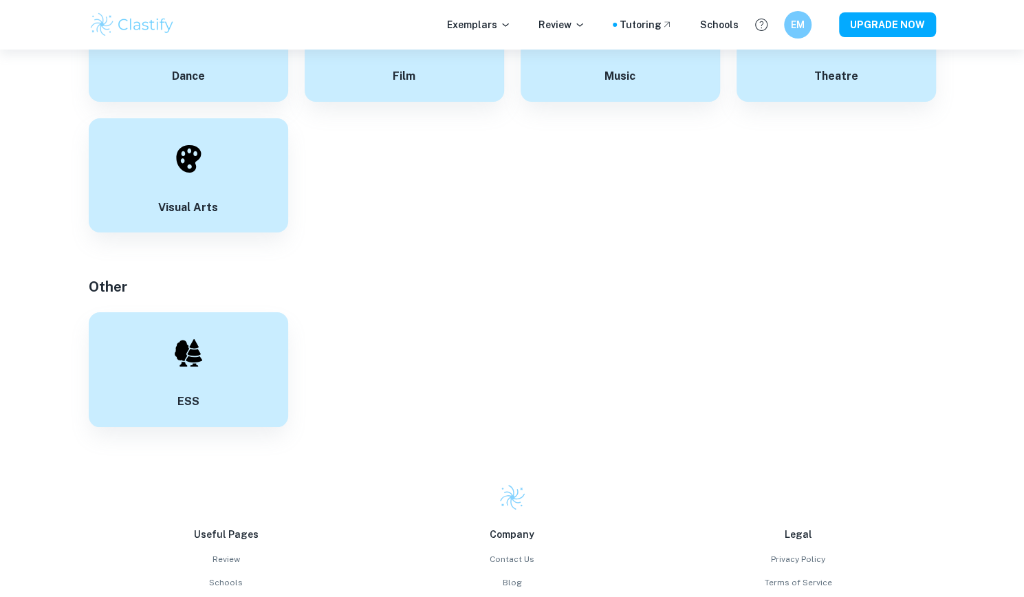
click at [204, 390] on div "ESS" at bounding box center [188, 369] width 199 height 115
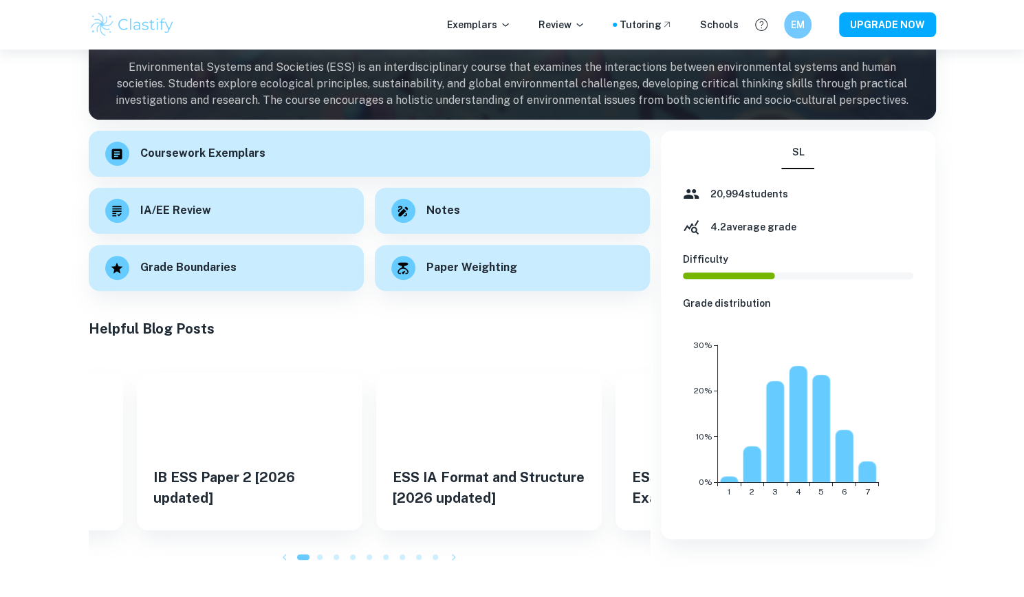
scroll to position [149, 0]
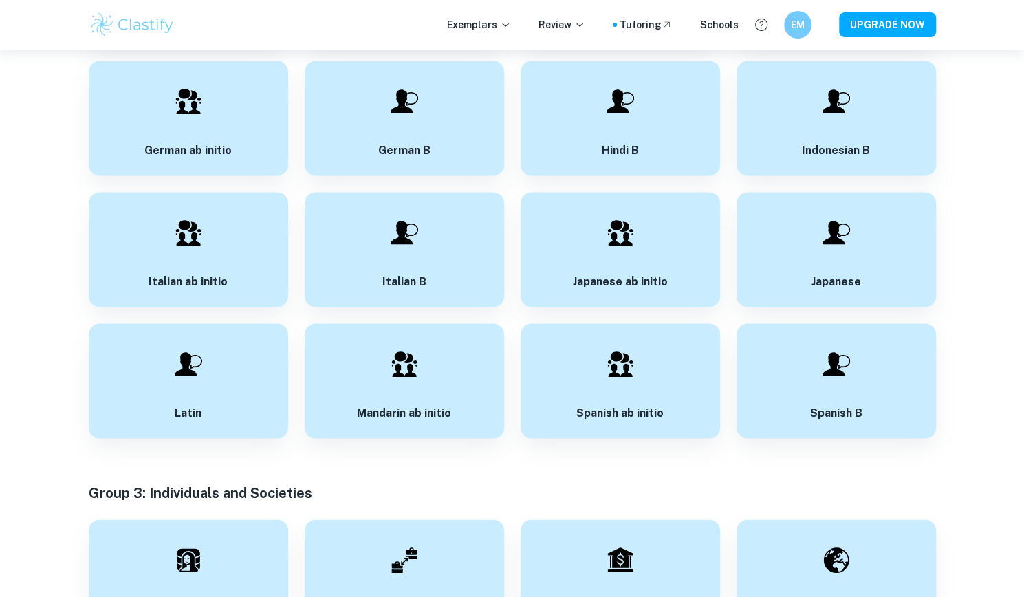
scroll to position [1325, 0]
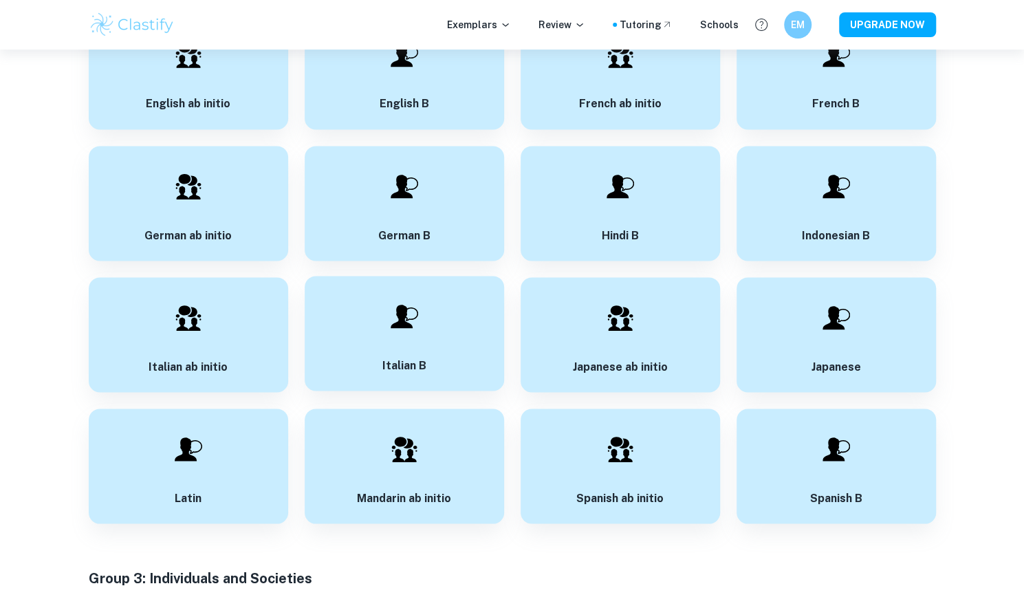
click at [376, 324] on div "Italian B" at bounding box center [404, 333] width 199 height 115
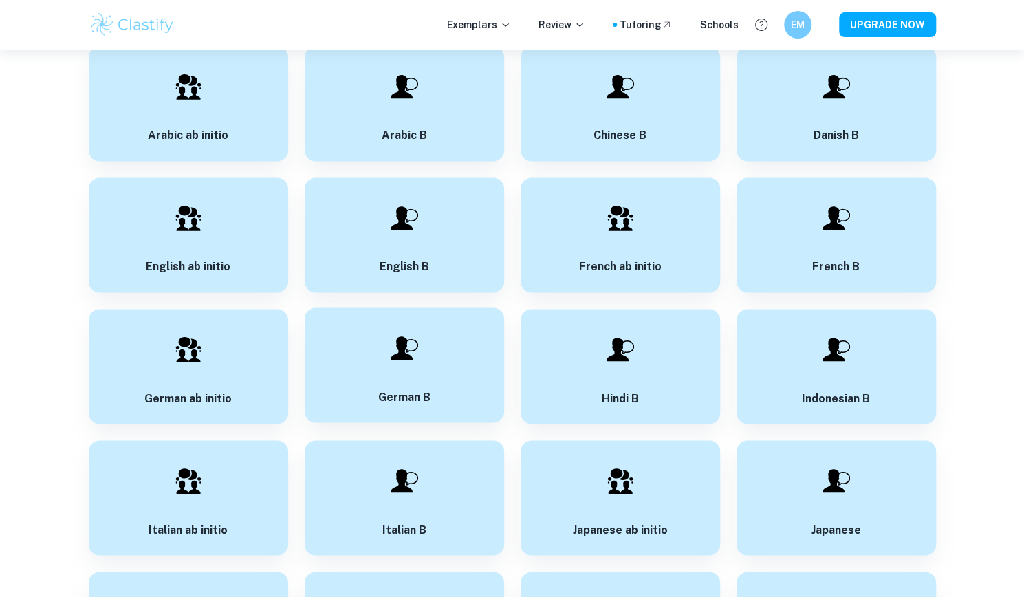
scroll to position [1132, 0]
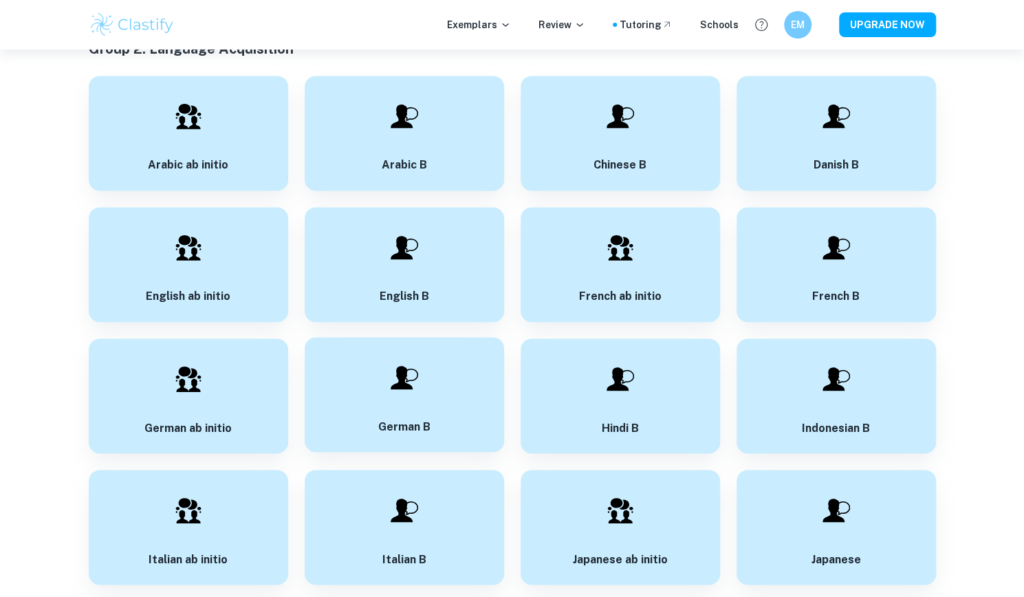
click at [399, 358] on div at bounding box center [404, 378] width 48 height 48
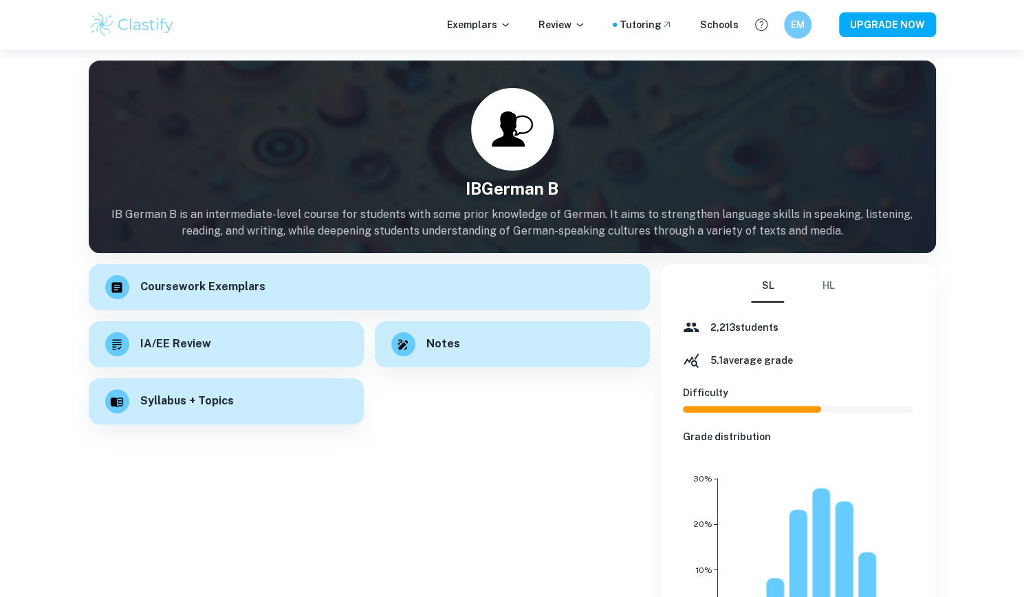
click at [834, 292] on button "HL" at bounding box center [828, 286] width 33 height 33
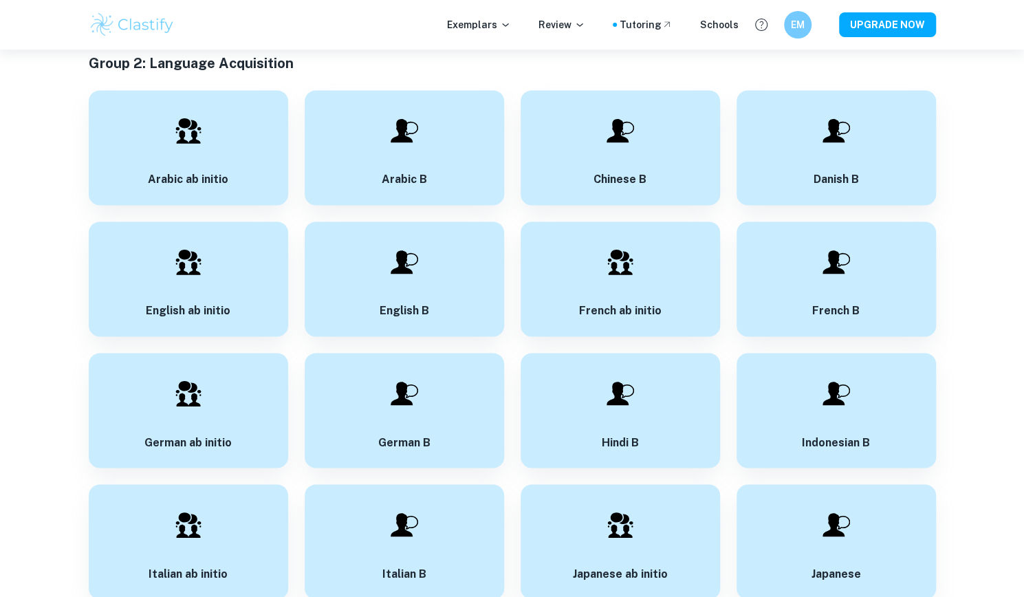
scroll to position [1117, 0]
click at [377, 287] on div "English B" at bounding box center [404, 278] width 199 height 115
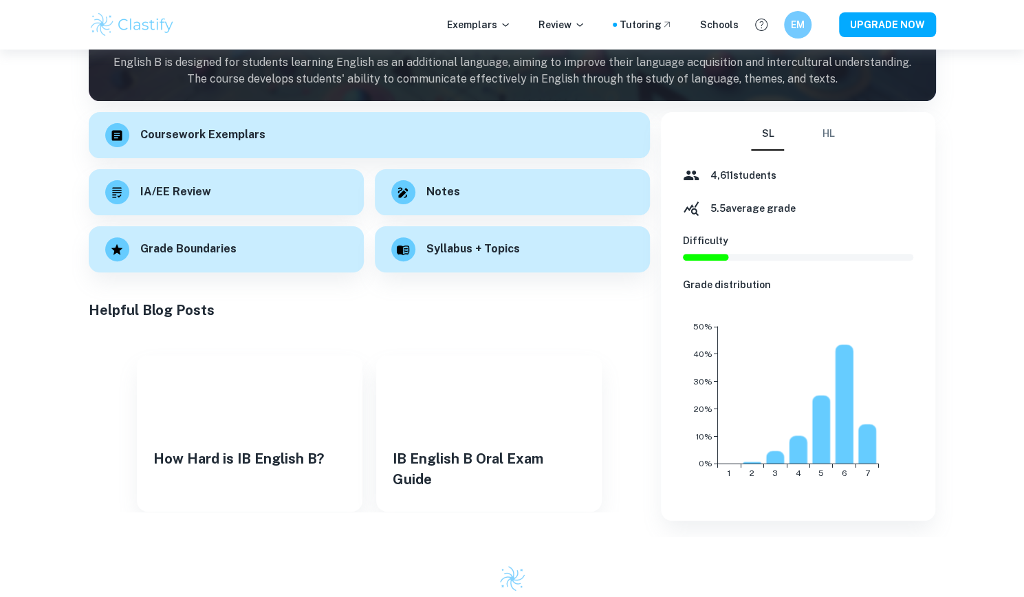
scroll to position [72, 0]
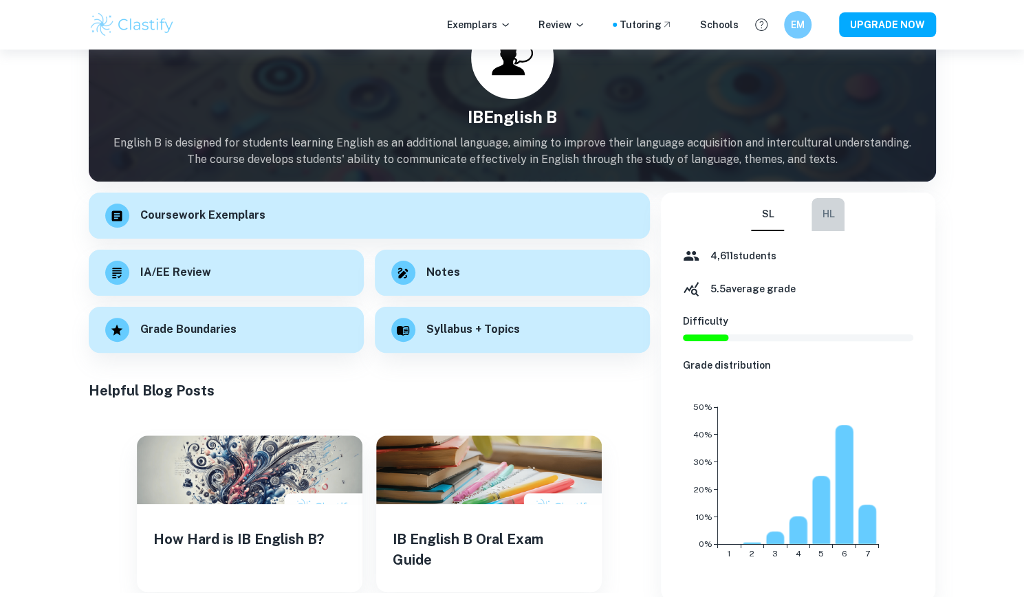
click at [834, 215] on button "HL" at bounding box center [828, 214] width 33 height 33
click at [757, 214] on button "SL" at bounding box center [767, 214] width 33 height 33
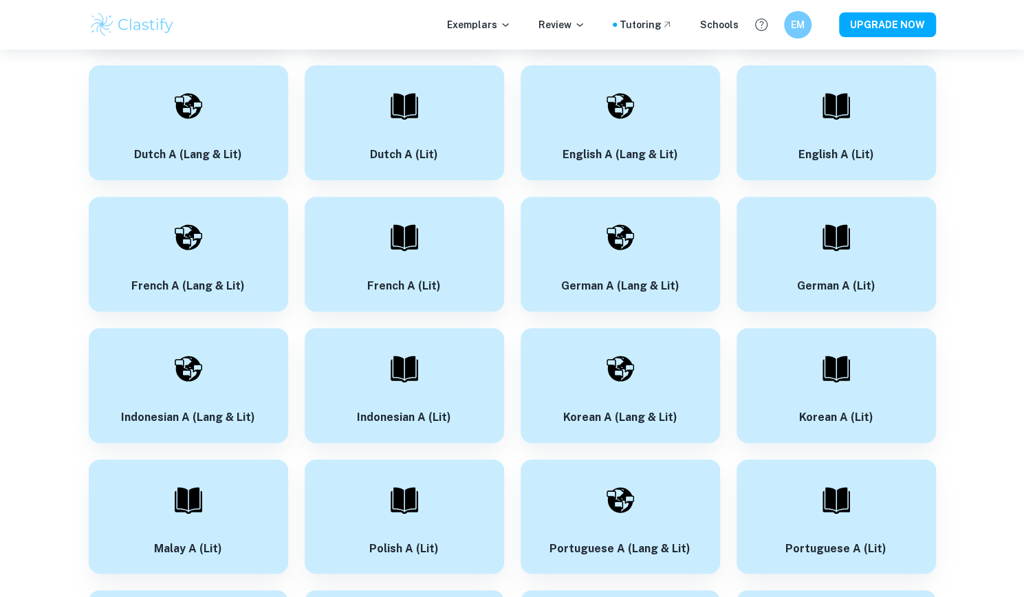
scroll to position [290, 0]
click at [803, 239] on div "German A (Lit)" at bounding box center [836, 253] width 199 height 115
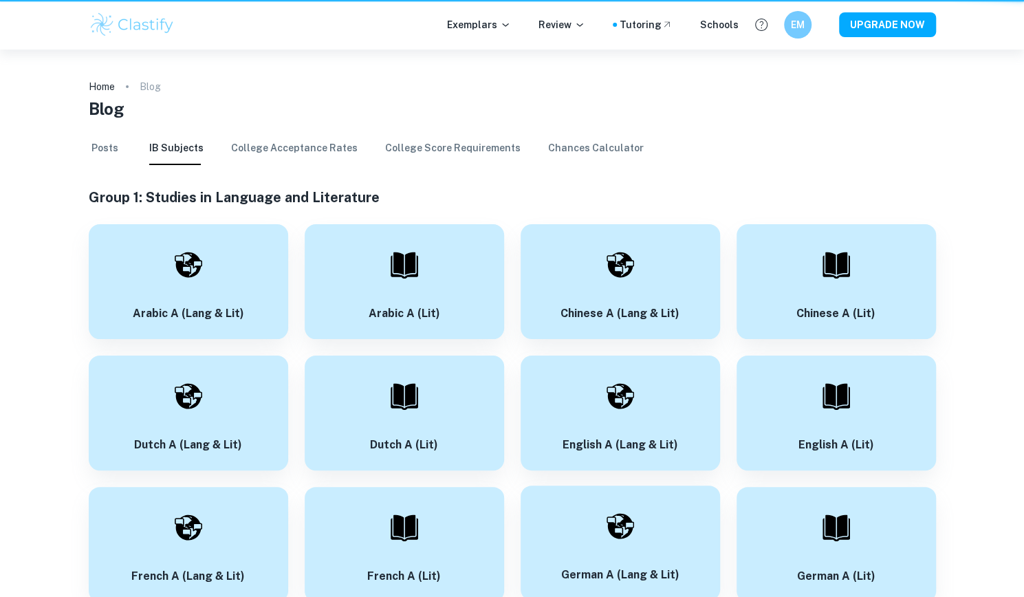
scroll to position [290, 0]
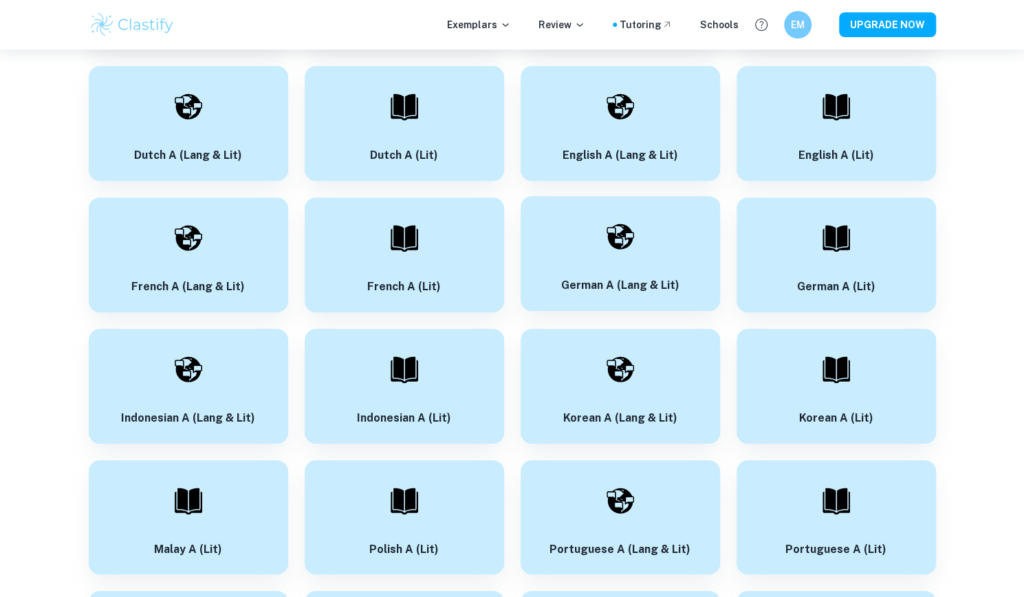
click at [612, 259] on div at bounding box center [620, 237] width 48 height 48
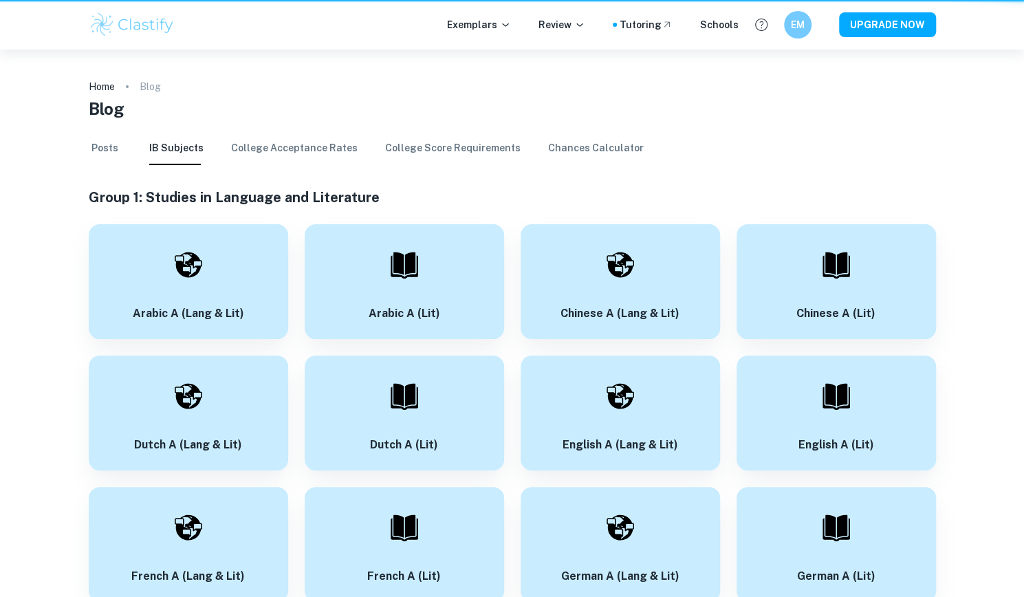
scroll to position [290, 0]
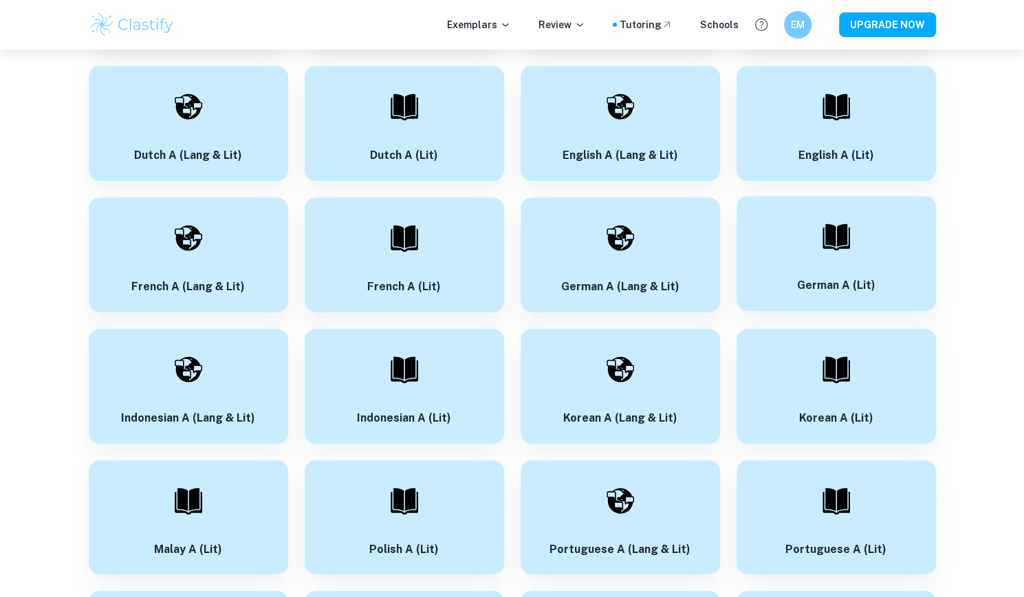
click at [805, 228] on div "German A (Lit)" at bounding box center [836, 253] width 199 height 115
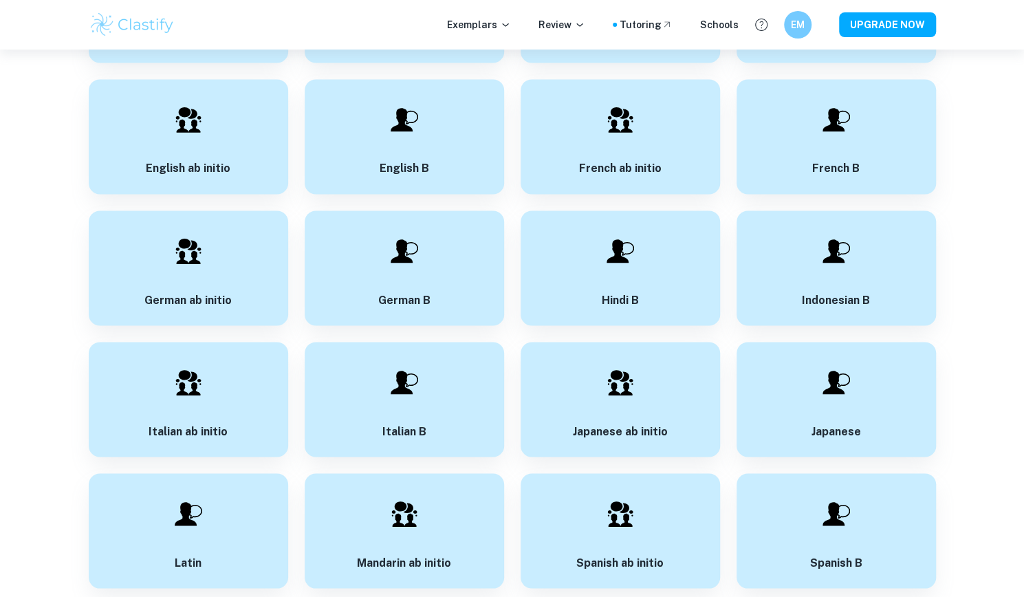
scroll to position [1309, 0]
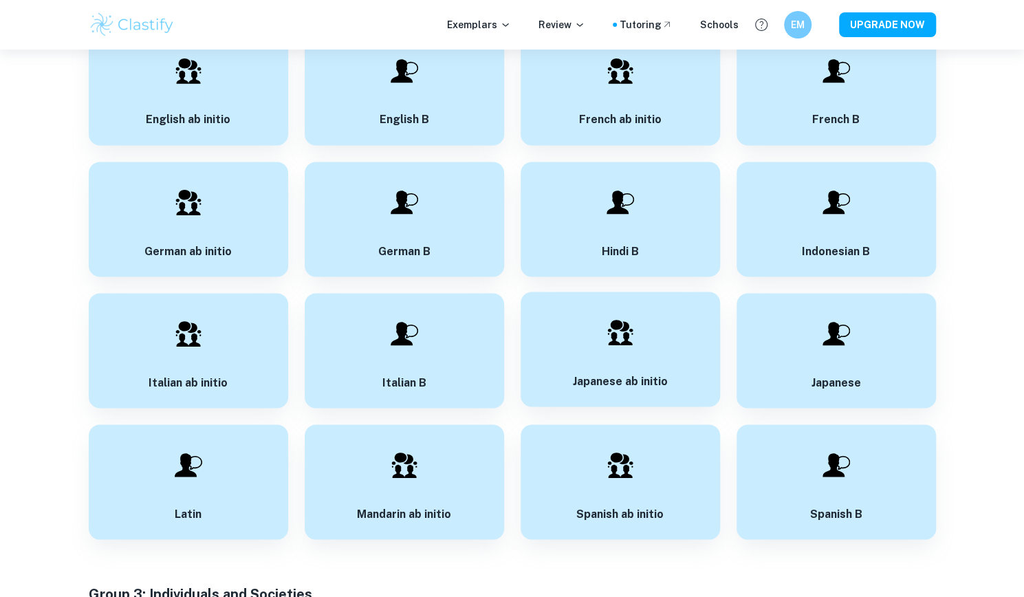
click at [552, 347] on div "Japanese ab initio" at bounding box center [620, 349] width 199 height 115
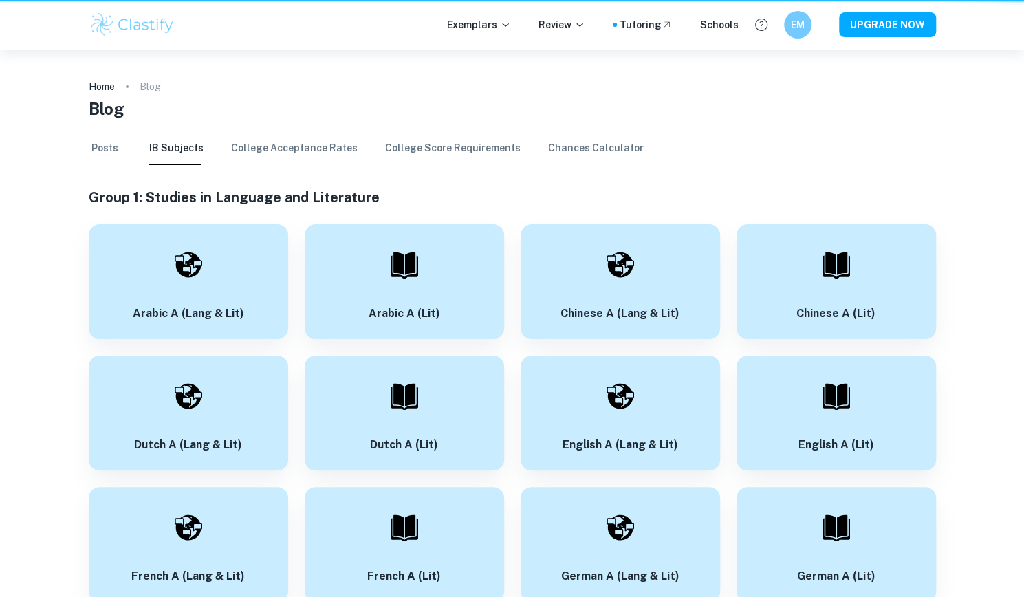
scroll to position [1309, 0]
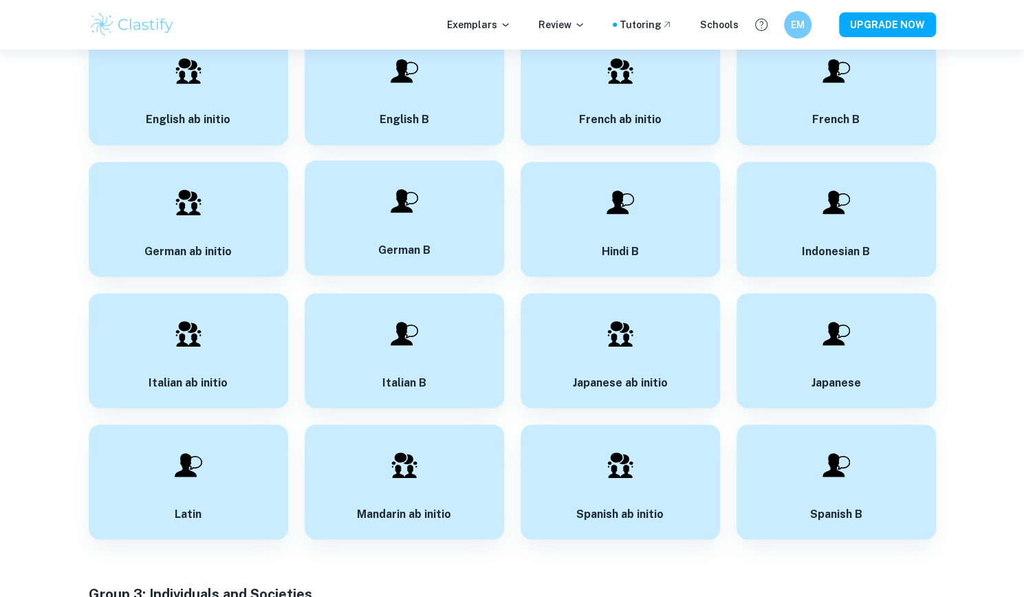
click at [454, 239] on div "German B" at bounding box center [404, 217] width 199 height 115
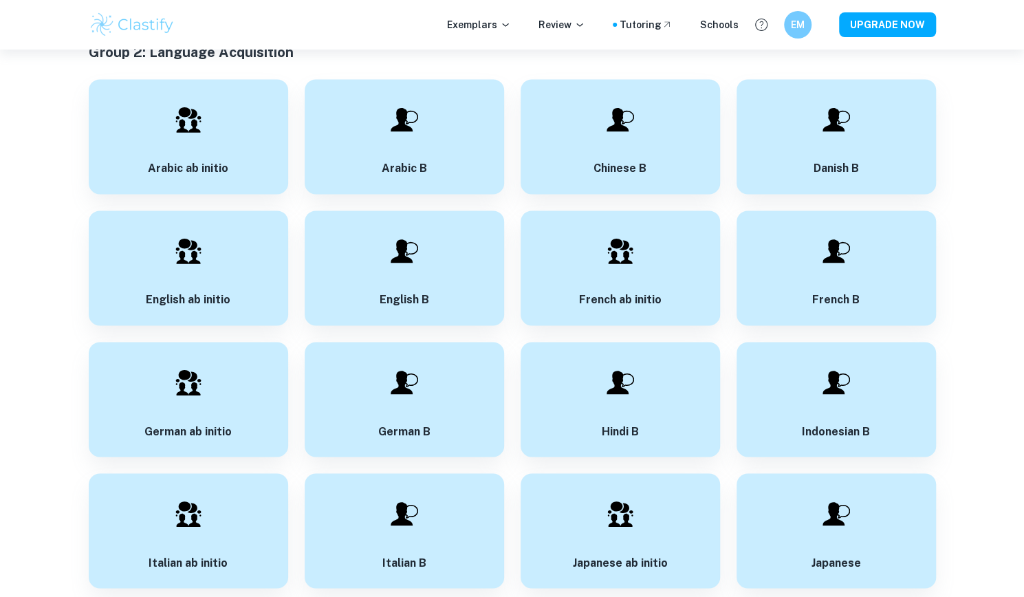
scroll to position [1130, 0]
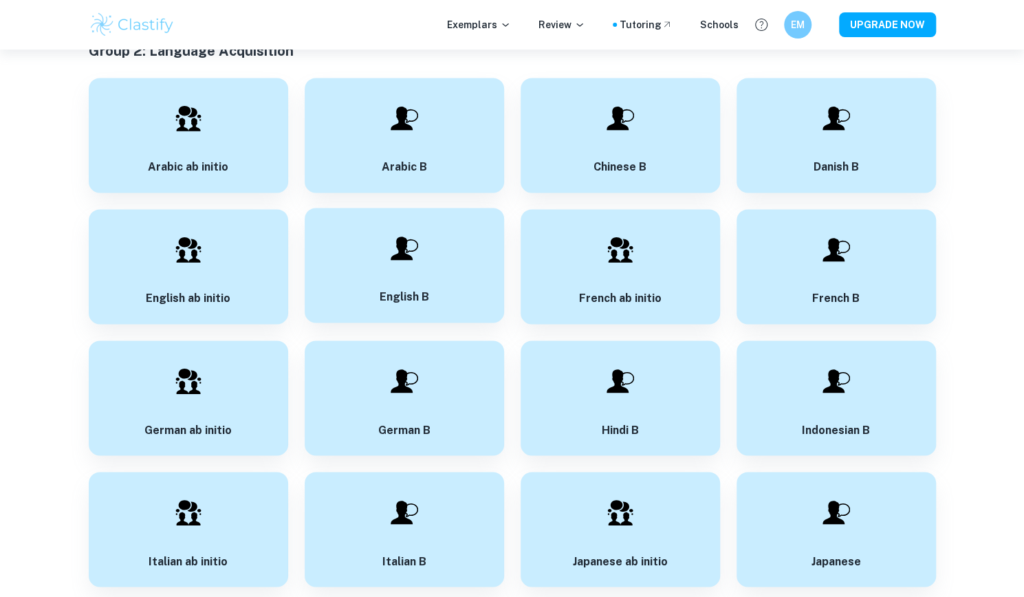
click at [354, 310] on div "English B" at bounding box center [404, 265] width 199 height 115
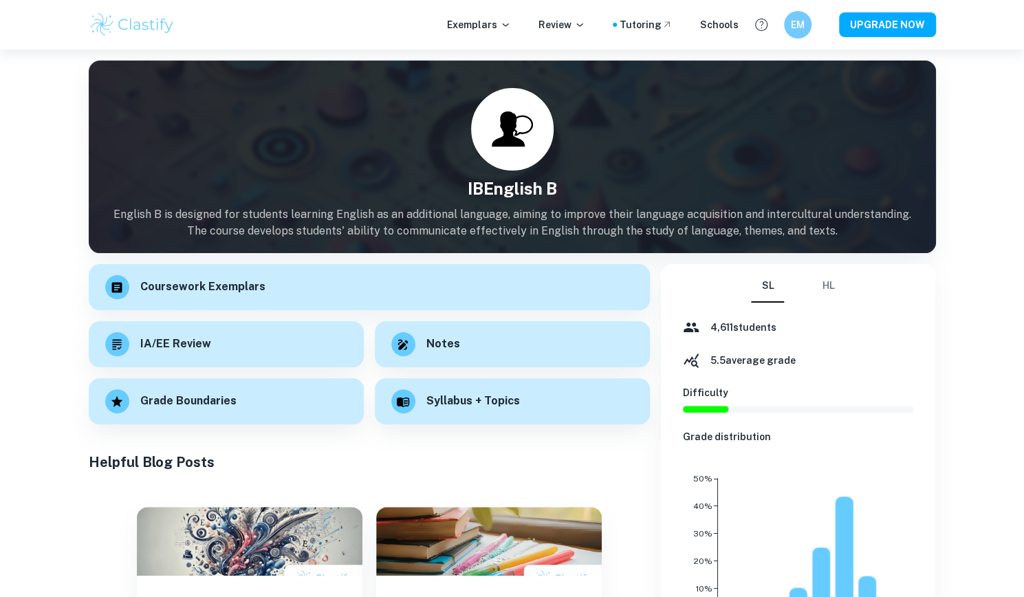
scroll to position [1130, 0]
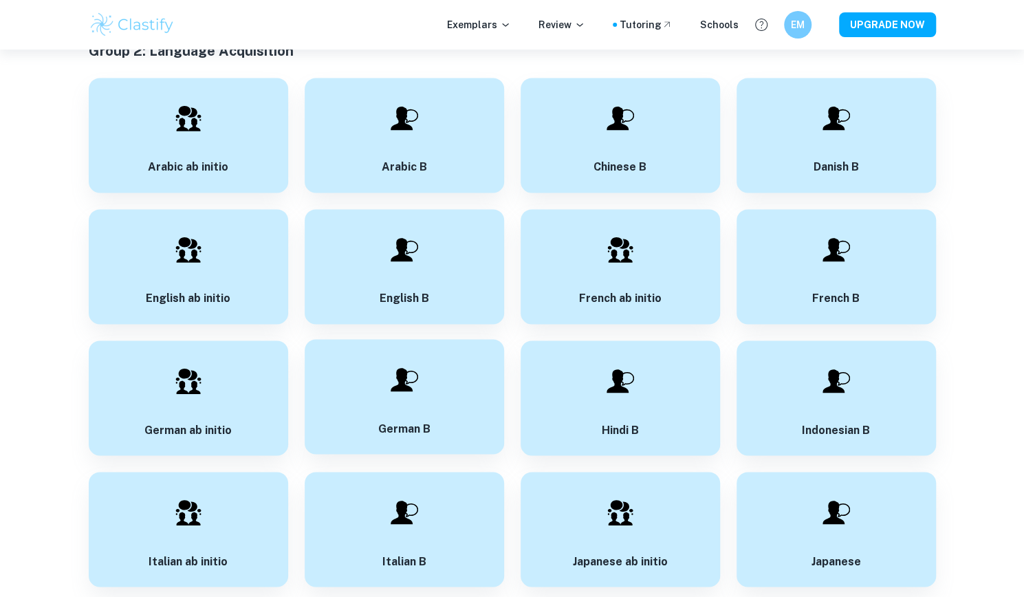
click at [387, 360] on div "German B" at bounding box center [404, 396] width 199 height 115
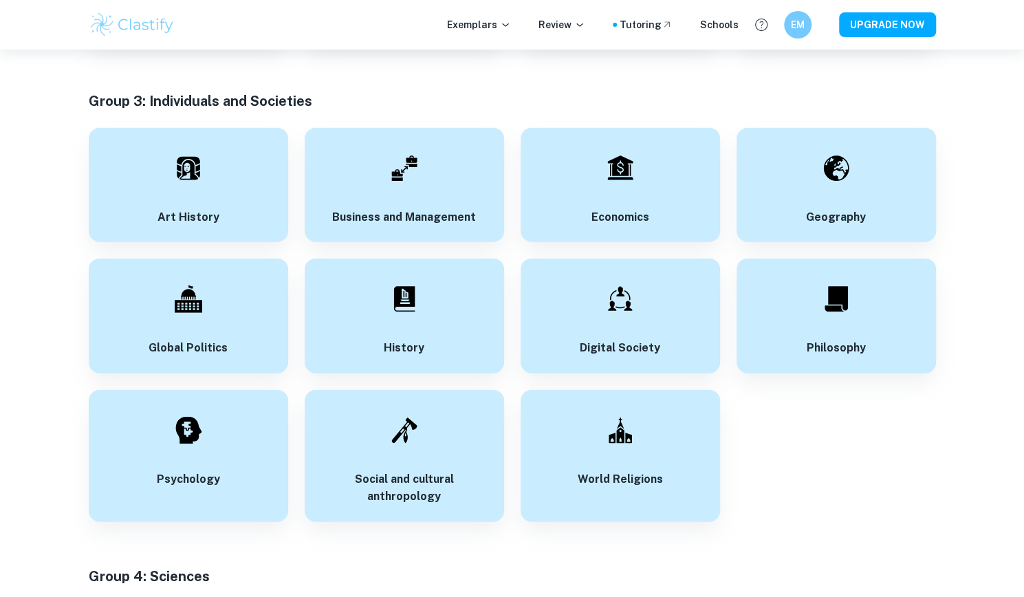
scroll to position [1794, 0]
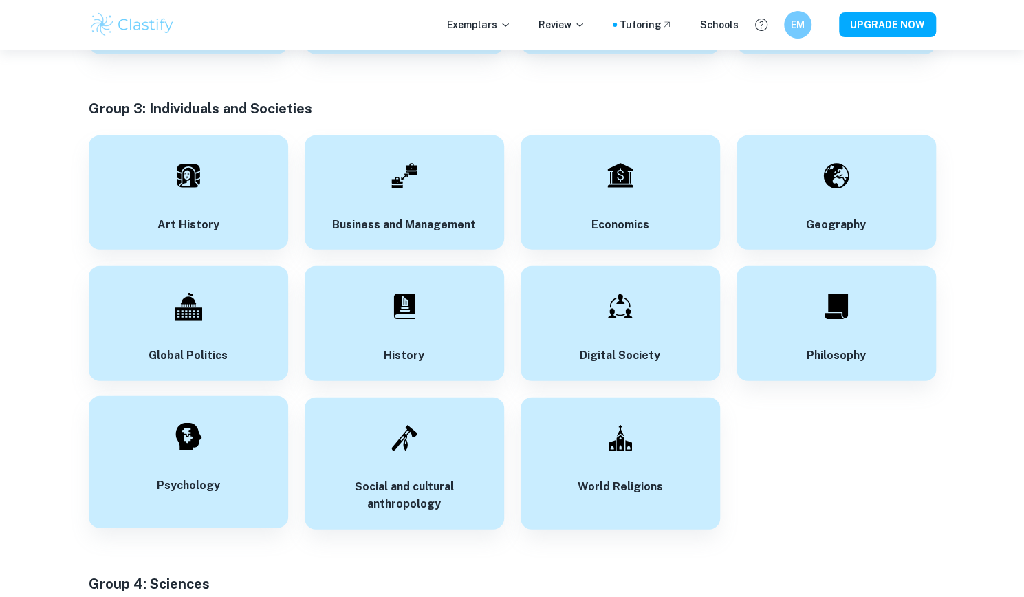
click at [225, 459] on div "Psychology" at bounding box center [188, 462] width 199 height 132
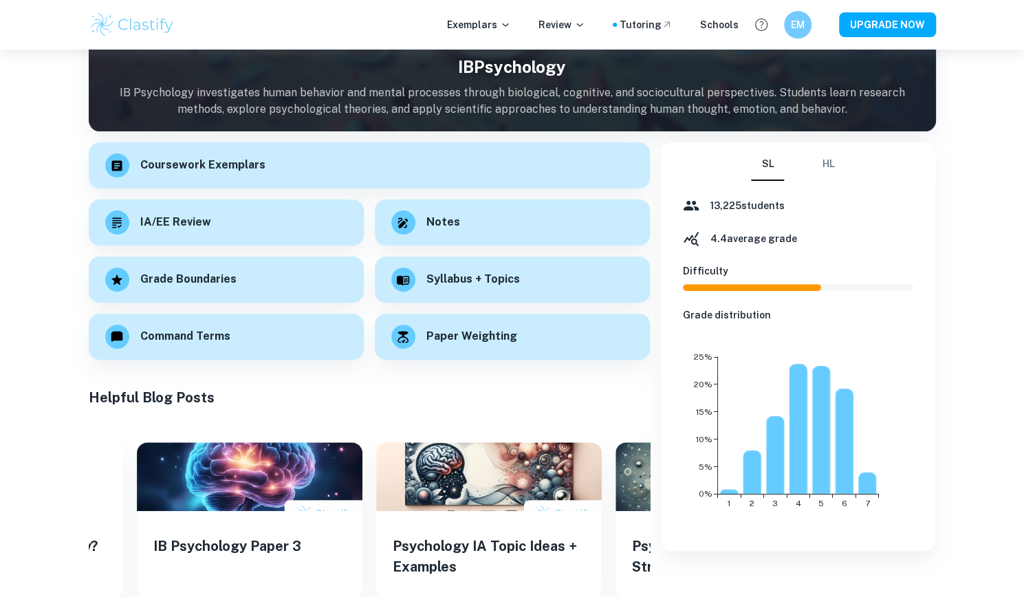
scroll to position [121, 0]
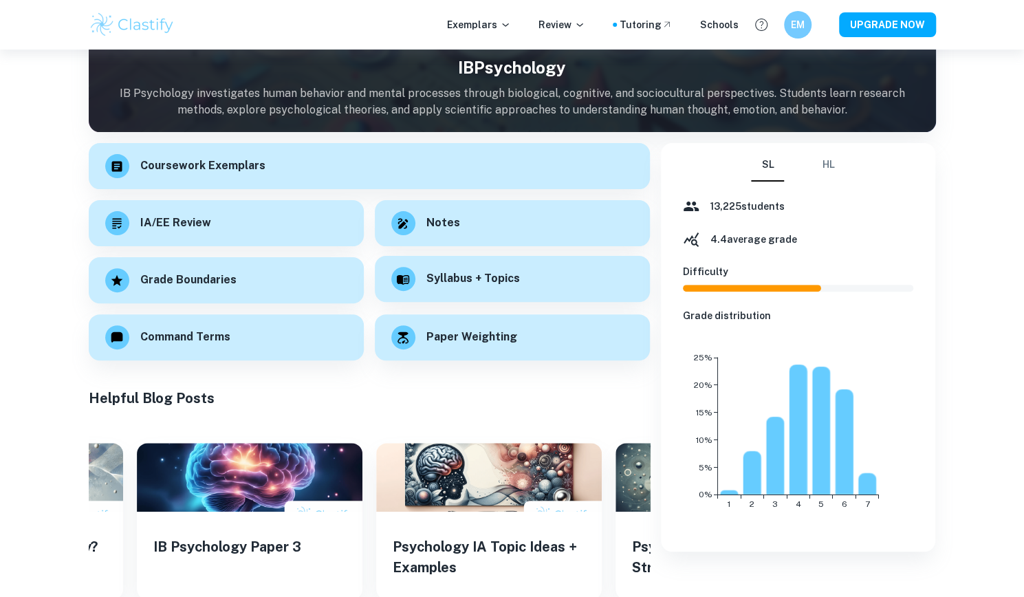
click at [570, 283] on div "Syllabus + Topics" at bounding box center [512, 279] width 275 height 46
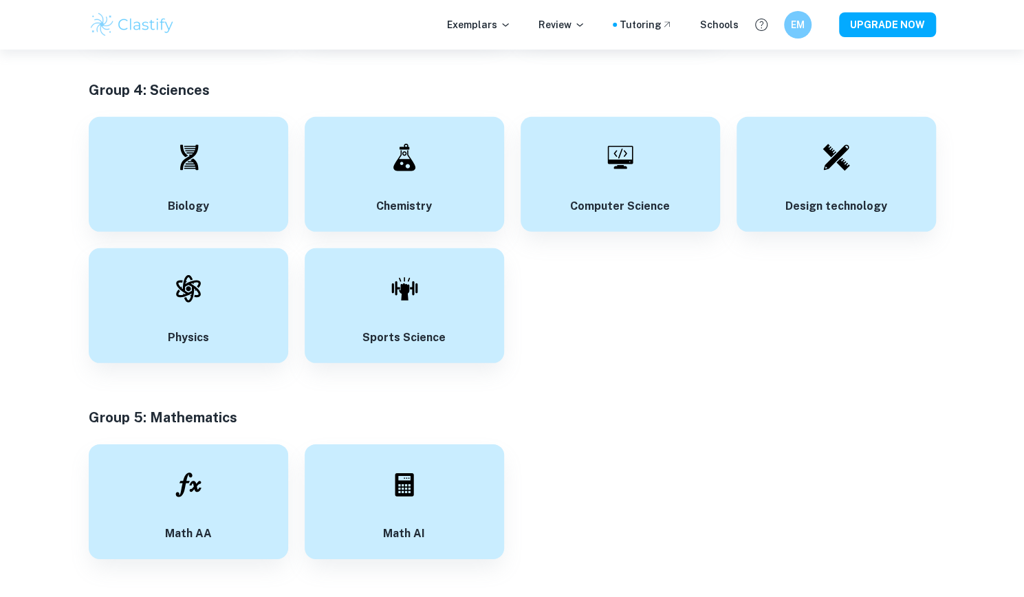
scroll to position [2289, 0]
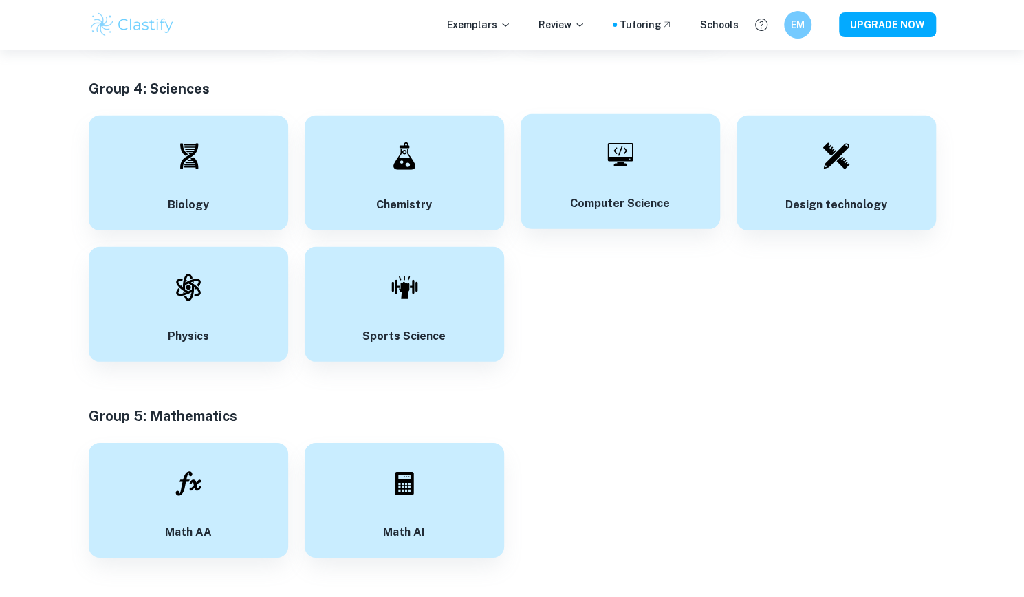
click at [596, 162] on div "Computer Science" at bounding box center [620, 171] width 199 height 115
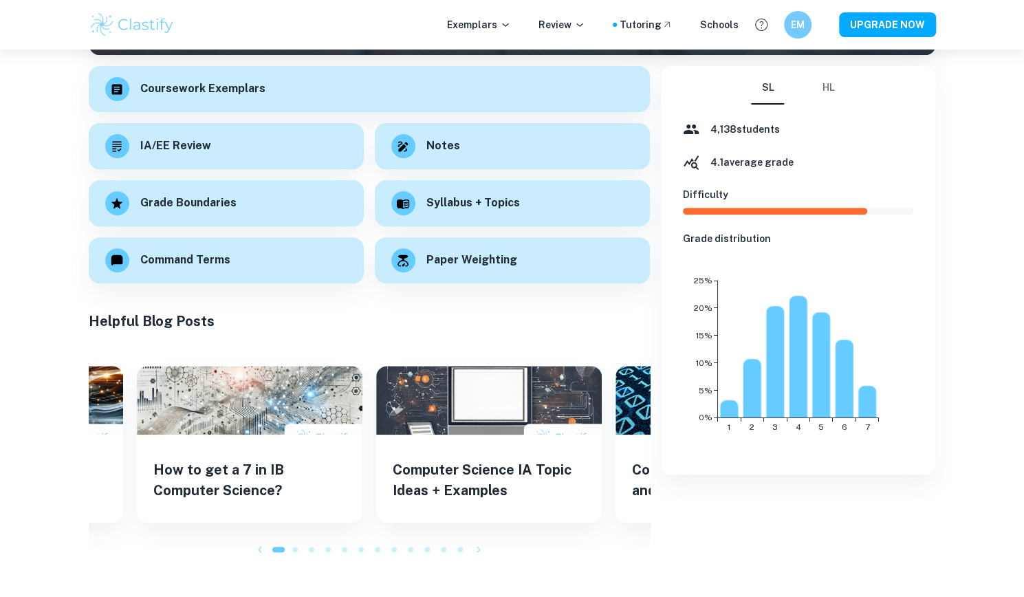
scroll to position [199, 0]
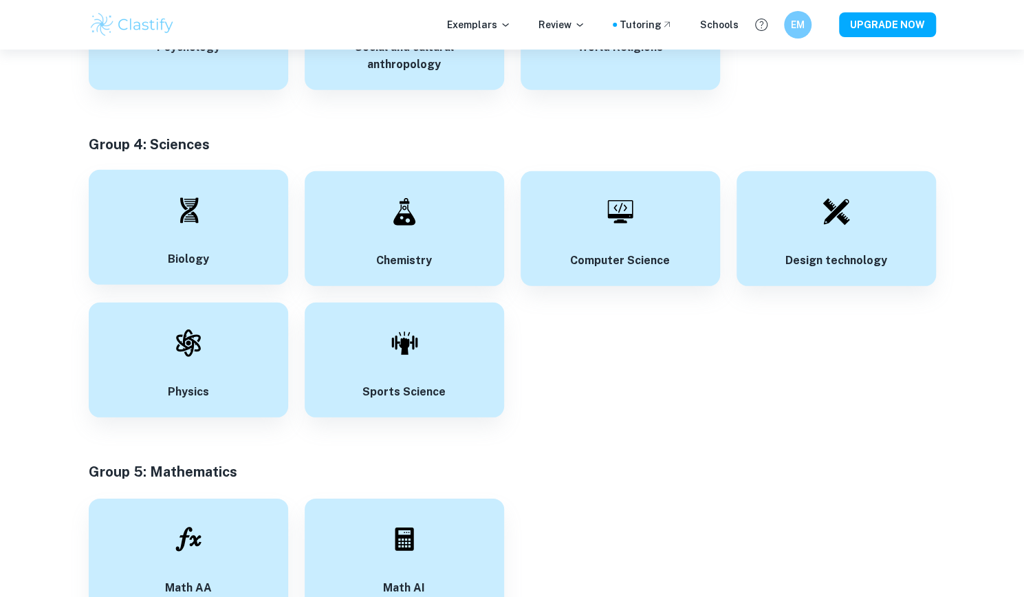
scroll to position [2234, 0]
drag, startPoint x: 90, startPoint y: 137, endPoint x: 222, endPoint y: 143, distance: 132.2
click at [222, 143] on h5 "Group 4: Sciences" at bounding box center [513, 143] width 848 height 21
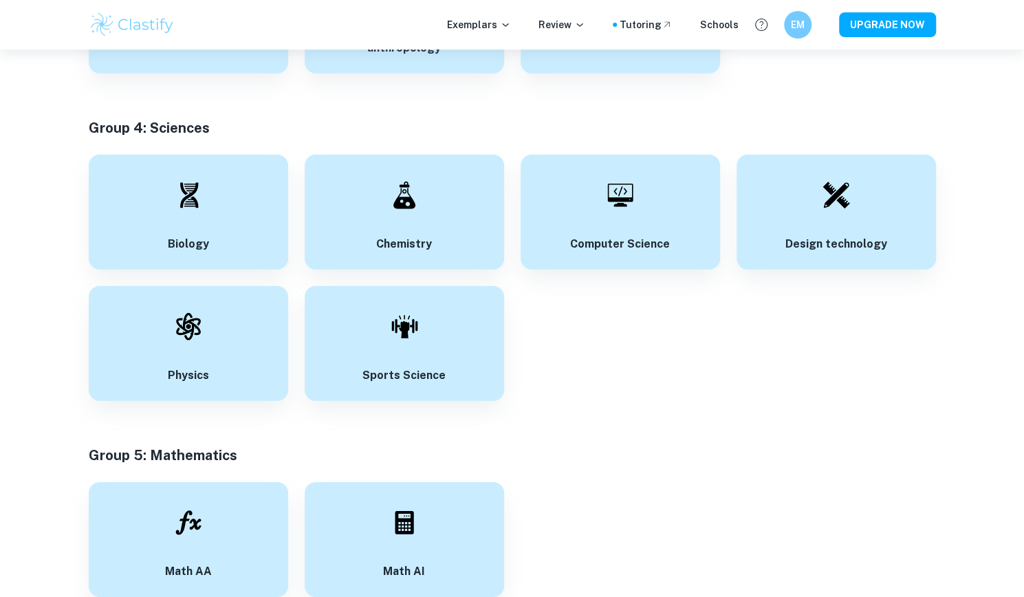
scroll to position [2249, 0]
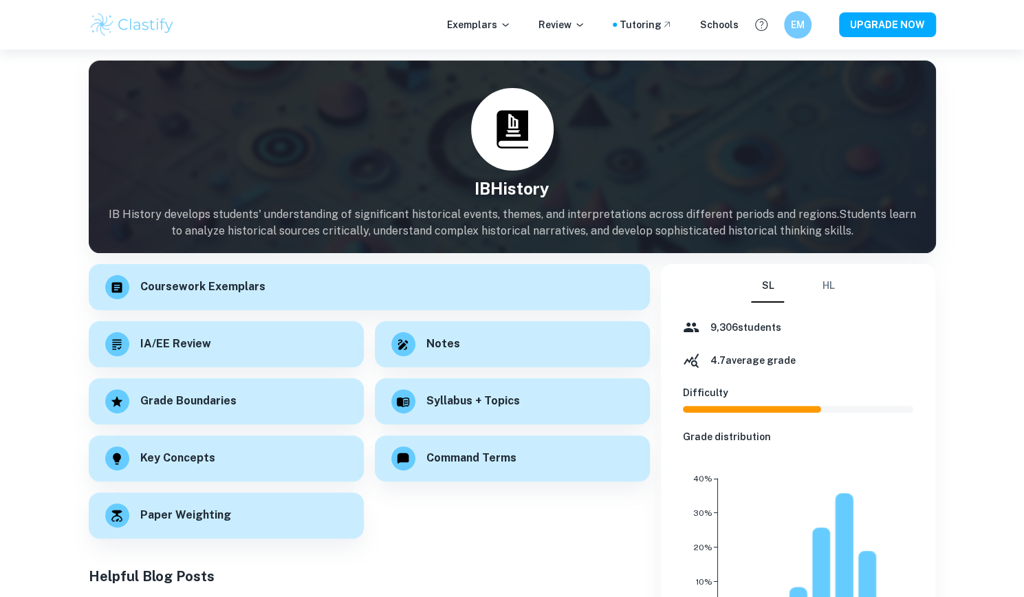
click at [831, 285] on button "HL" at bounding box center [828, 286] width 33 height 33
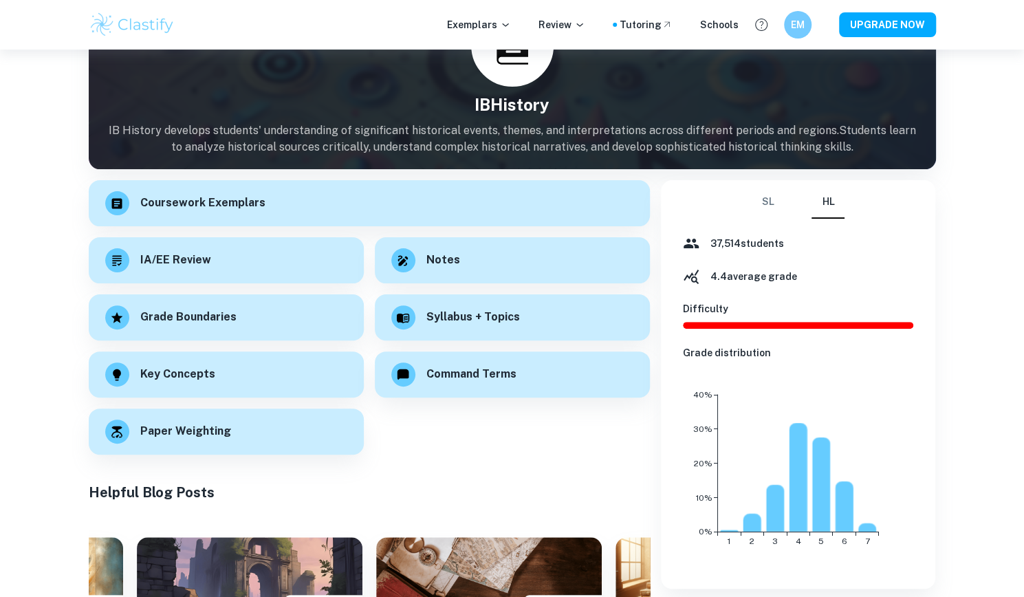
scroll to position [86, 0]
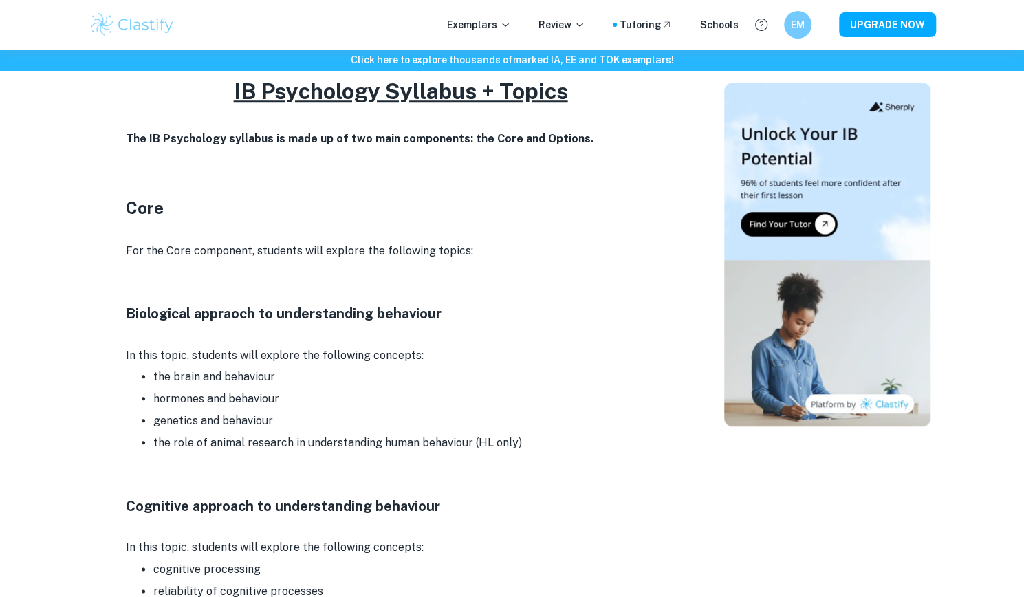
scroll to position [295, 0]
